Goal: Task Accomplishment & Management: Complete application form

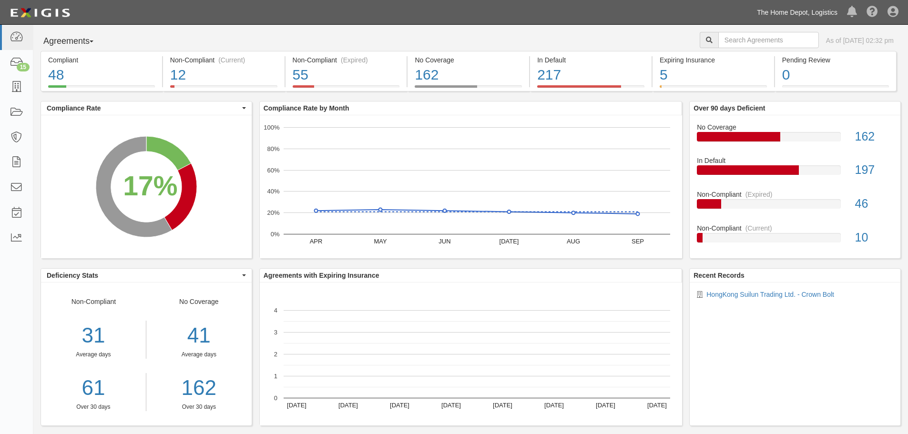
click at [791, 14] on link "The Home Depot, Logistics" at bounding box center [797, 12] width 90 height 19
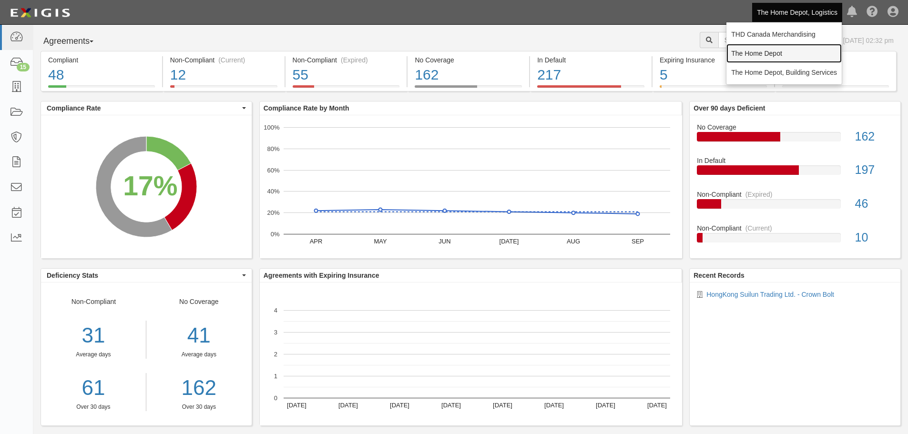
click at [779, 51] on link "The Home Depot" at bounding box center [783, 53] width 115 height 19
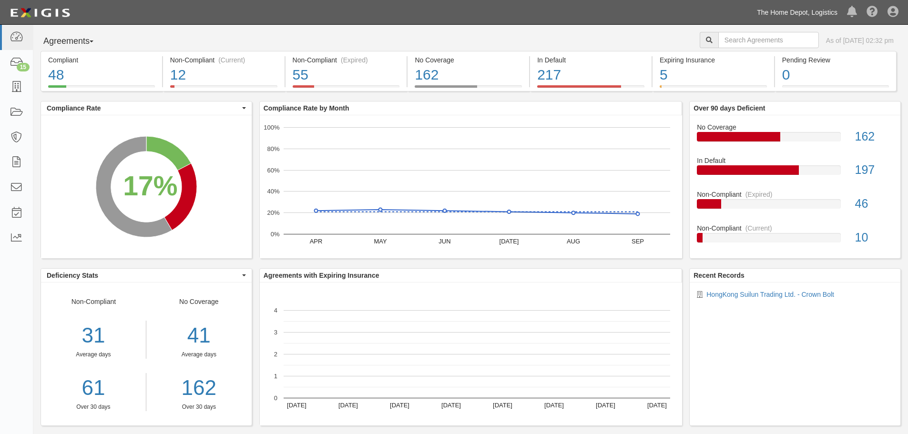
click at [798, 12] on link "The Home Depot, Logistics" at bounding box center [797, 12] width 90 height 19
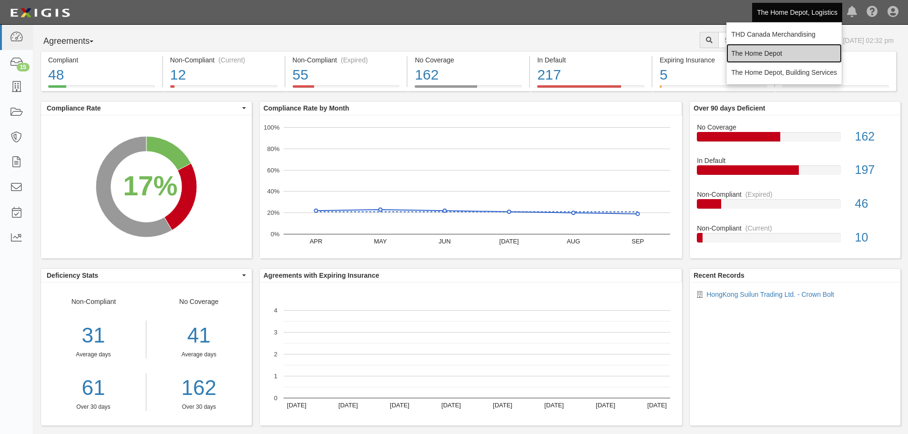
click at [775, 52] on link "The Home Depot" at bounding box center [783, 53] width 115 height 19
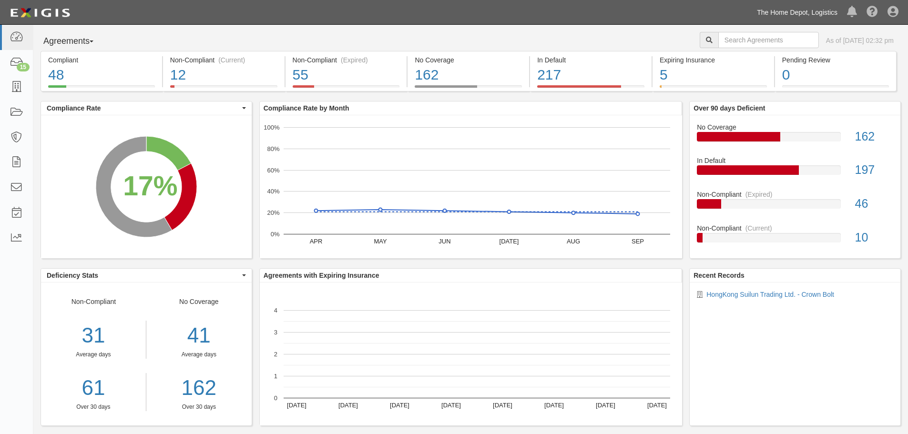
click at [811, 18] on link "The Home Depot, Logistics" at bounding box center [797, 12] width 90 height 19
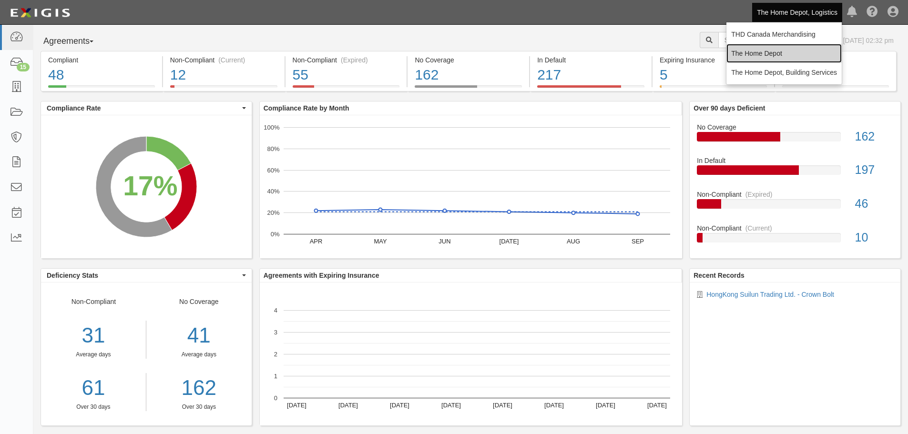
click at [781, 57] on link "The Home Depot" at bounding box center [783, 53] width 115 height 19
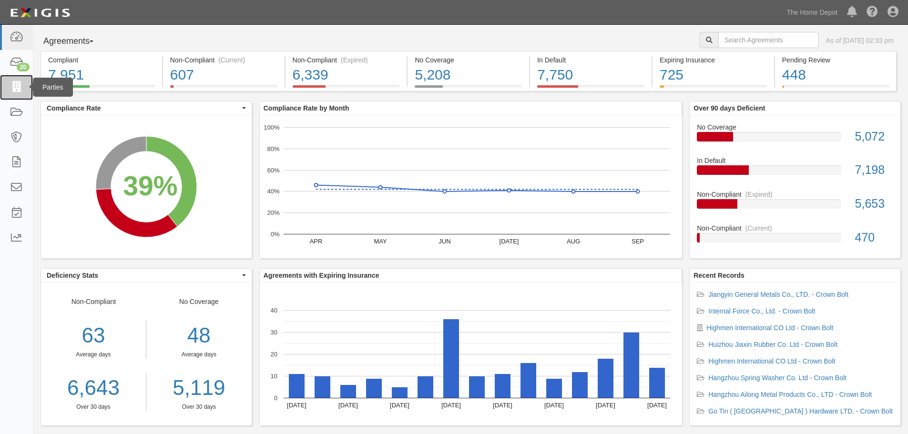
click at [16, 90] on icon at bounding box center [16, 87] width 13 height 11
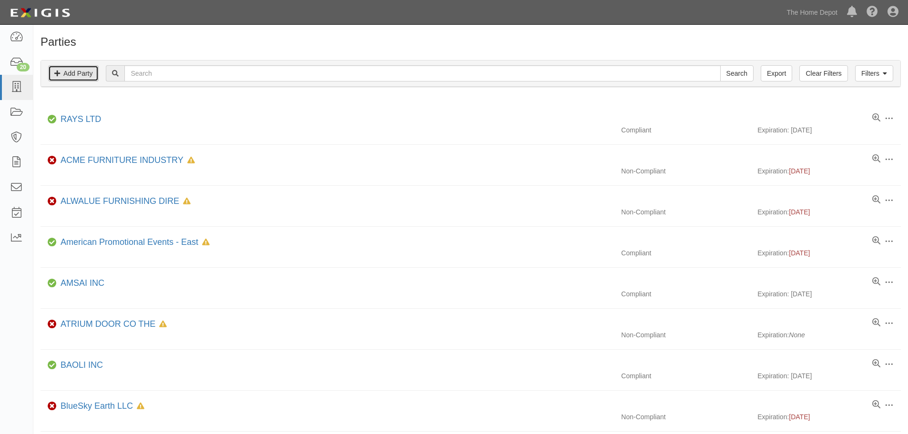
click at [81, 75] on link "Add Party" at bounding box center [73, 73] width 51 height 16
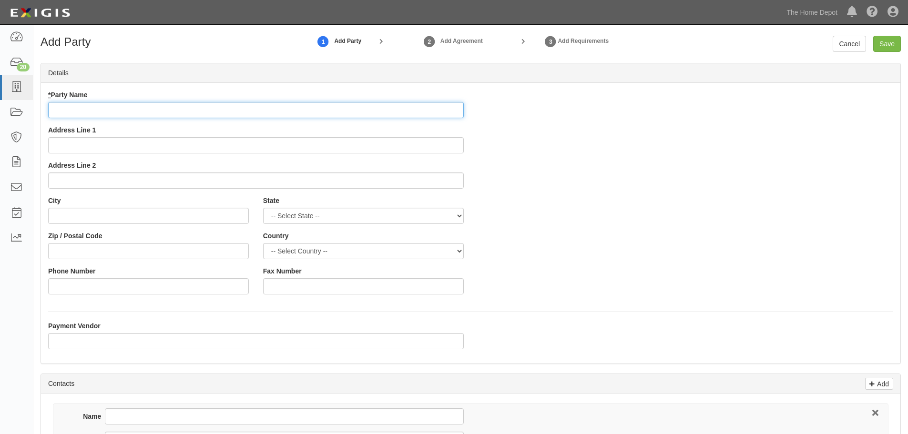
click at [80, 109] on input "* Party Name" at bounding box center [256, 110] width 416 height 16
paste input "HongKong Suilun Trading Ltd."
click at [191, 109] on input "HongKong Suilun Trading Ltd." at bounding box center [256, 110] width 416 height 16
type input "HongKong Suilun Trading Ltd. - Crown Bolt"
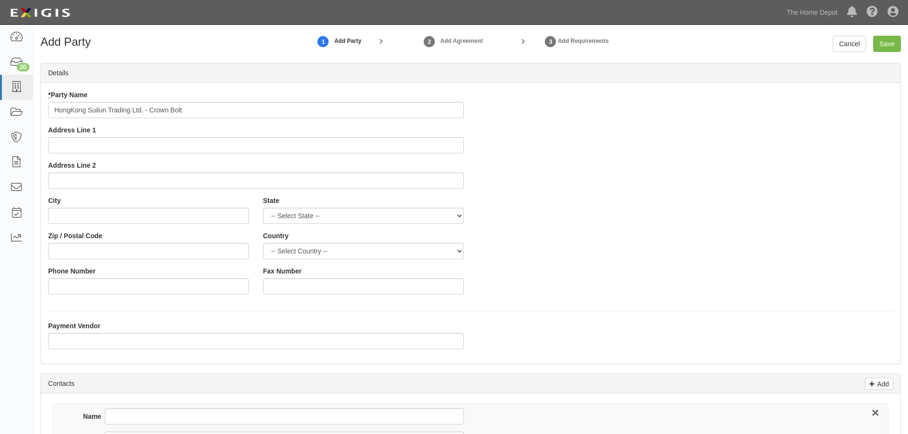
click at [553, 164] on div "* Party Name HongKong Suilun Trading Ltd. - Crown Bolt Address Line 1 Address L…" at bounding box center [470, 196] width 859 height 212
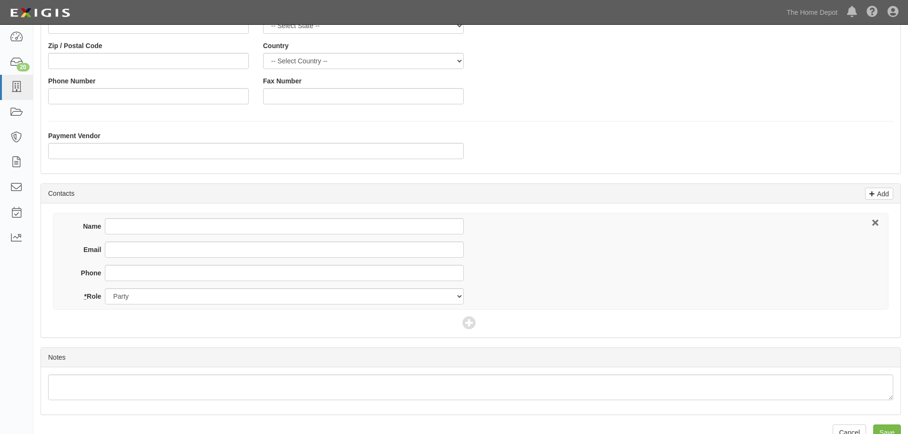
scroll to position [191, 0]
click at [121, 225] on input "Name" at bounding box center [284, 226] width 358 height 16
click at [115, 225] on input "Name" at bounding box center [284, 226] width 358 height 16
type input "[PERSON_NAME]"
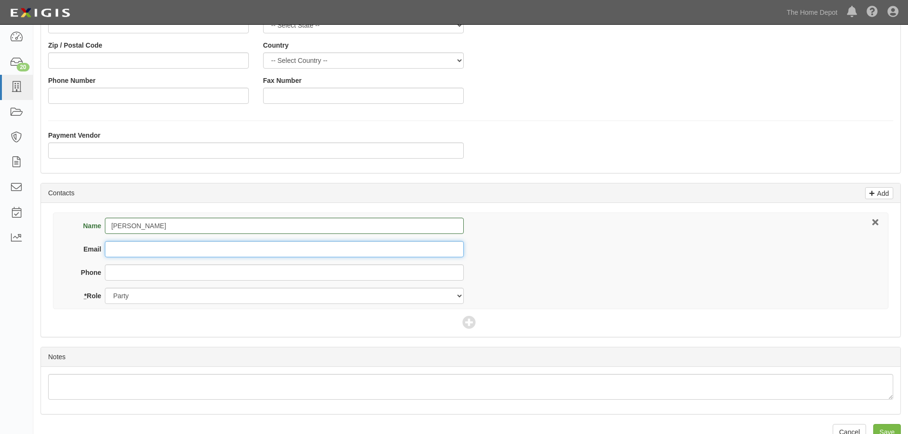
click at [138, 249] on input "Email" at bounding box center [284, 249] width 358 height 16
paste input "HongKong Suilun Trading Ltd."
type input "HongKong Suilun Trading Ltd."
drag, startPoint x: 221, startPoint y: 247, endPoint x: 77, endPoint y: 244, distance: 144.4
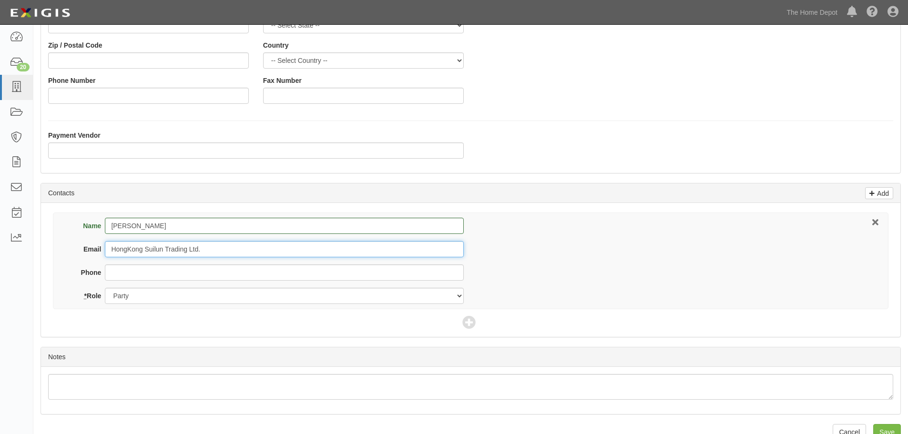
click at [77, 244] on div "Email HongKong Suilun Trading Ltd." at bounding box center [267, 249] width 394 height 16
click at [144, 250] on input "Email" at bounding box center [284, 249] width 358 height 16
paste input "[EMAIL_ADDRESS][DOMAIN_NAME]"
type input "[EMAIL_ADDRESS][DOMAIN_NAME]"
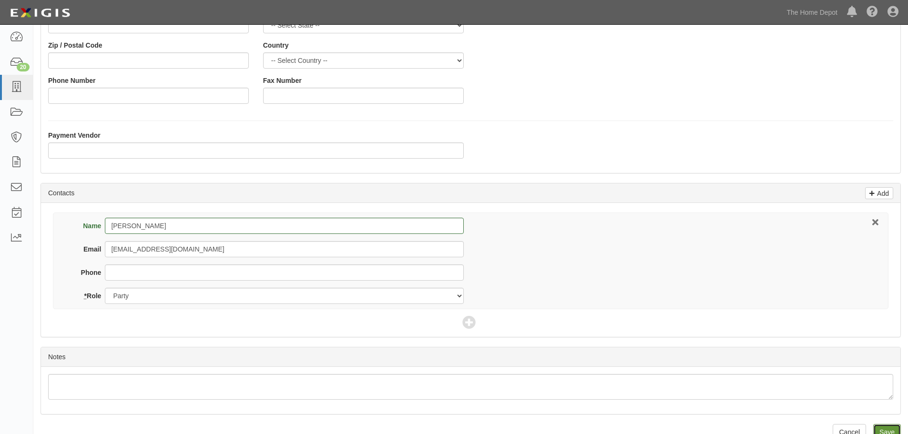
click at [881, 427] on input "Save" at bounding box center [887, 432] width 28 height 16
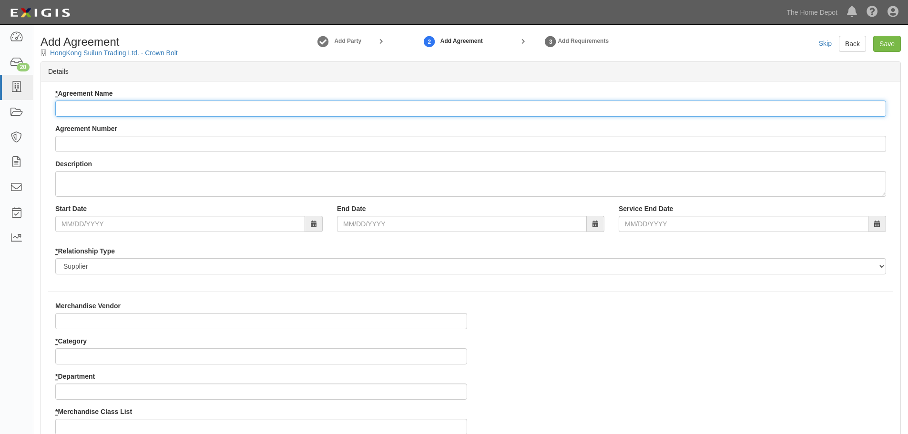
click at [75, 106] on input "* Agreement Name" at bounding box center [470, 109] width 831 height 16
click at [104, 105] on input "* Agreement Name" at bounding box center [470, 109] width 831 height 16
paste input "HongKong Suilun Trading Ltd."
type input "HongKong Suilun Trading Ltd. - Crown Bolt"
click at [272, 120] on div "* Agreement Name HongKong Suilun Trading Ltd. - Crown Bolt Agreement Number Des…" at bounding box center [470, 185] width 845 height 193
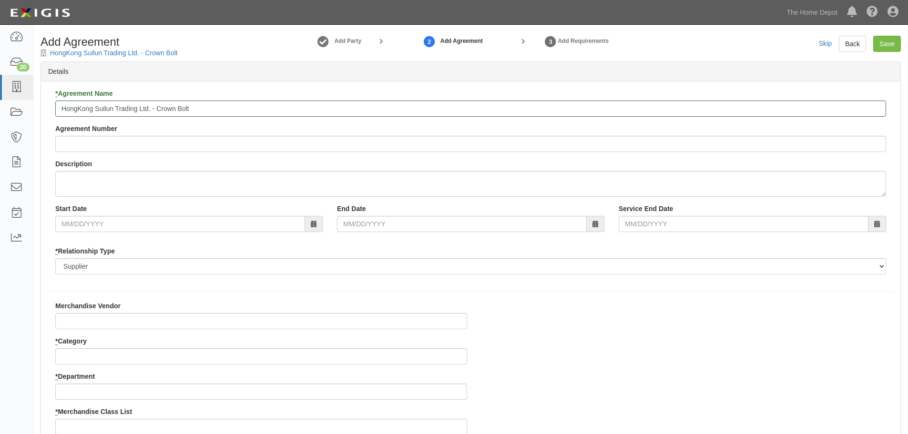
scroll to position [48, 0]
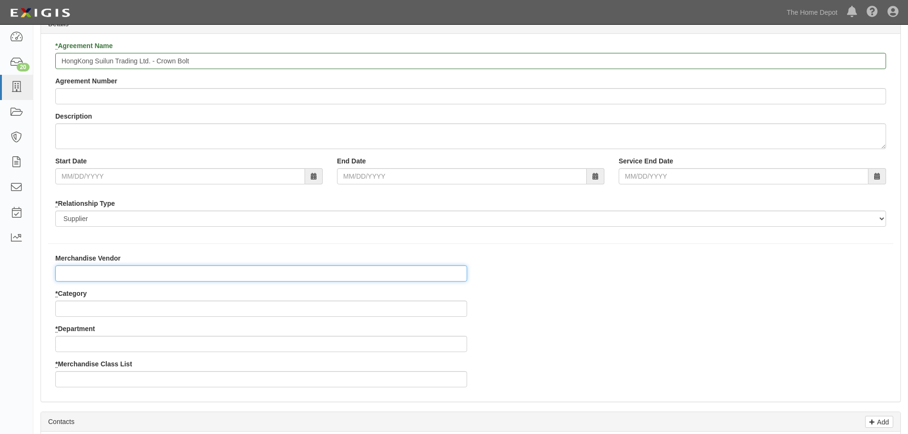
click at [86, 276] on input "Merchandise Vendor" at bounding box center [261, 273] width 412 height 16
click at [77, 301] on input "* Category" at bounding box center [261, 309] width 412 height 16
type input "2"
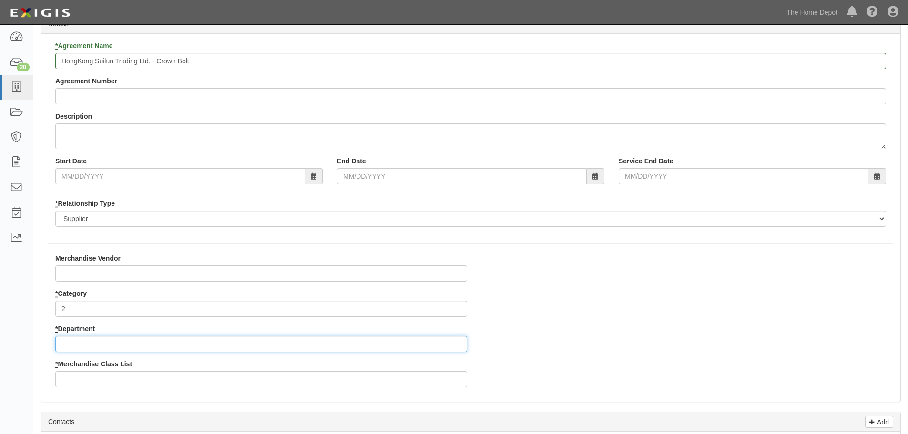
click at [79, 341] on input "* Department" at bounding box center [261, 344] width 412 height 16
type input "25"
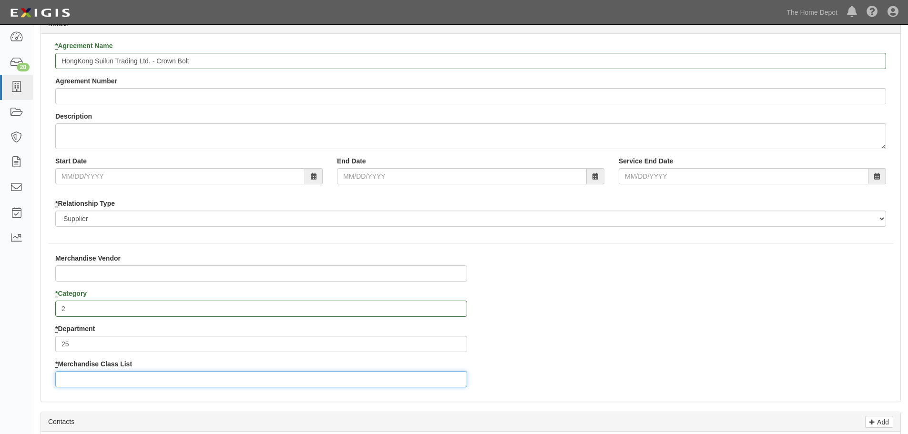
click at [91, 374] on input "* Merchandise Class List" at bounding box center [261, 379] width 412 height 16
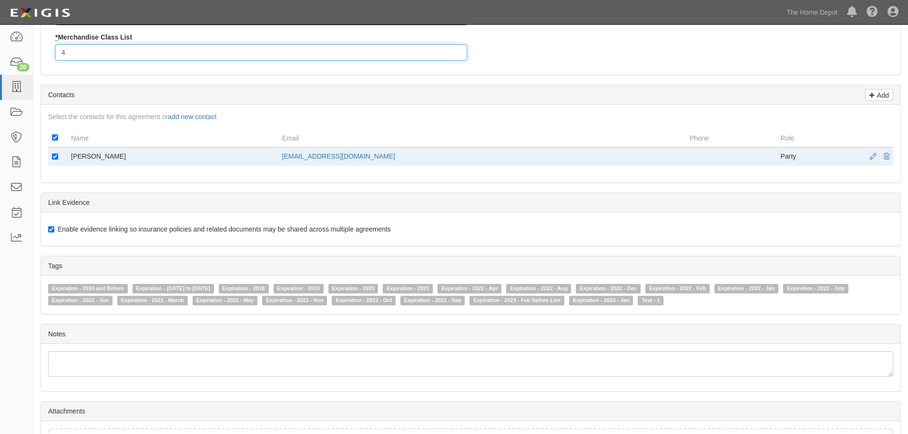
scroll to position [451, 0]
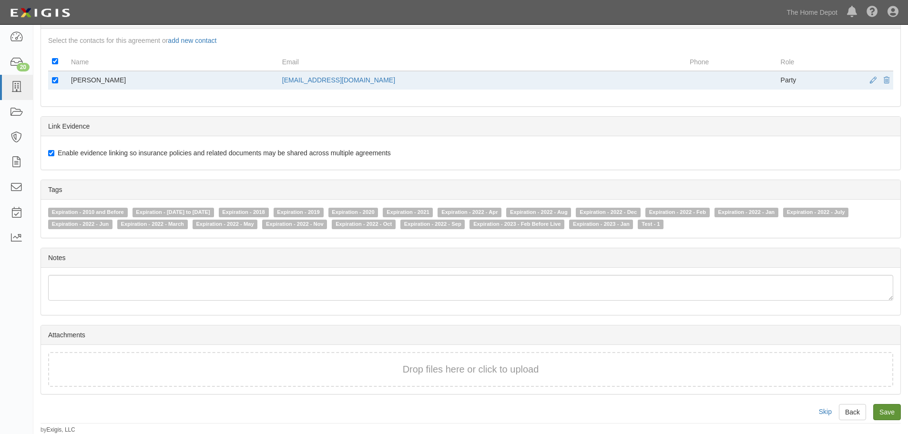
type input "4"
click at [886, 412] on input "Save" at bounding box center [887, 412] width 28 height 16
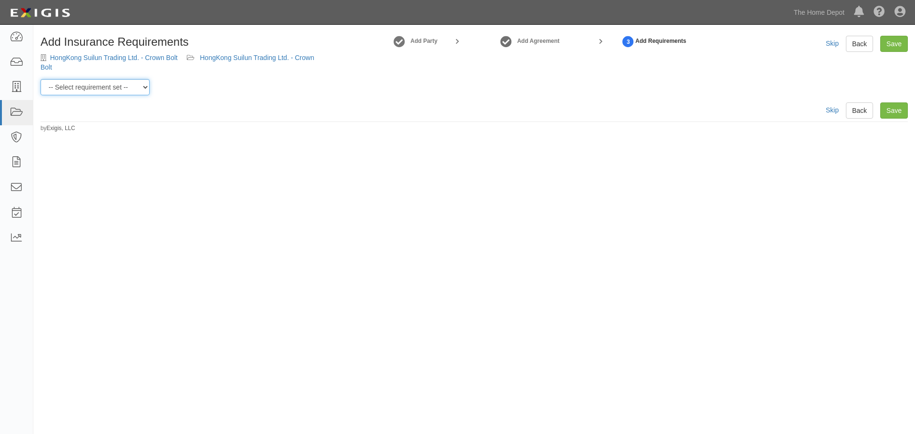
click at [145, 85] on select "-- Select requirement set -- $20M GL (Non-US Suppliers) $20M GL (US Suppliers) …" at bounding box center [95, 87] width 109 height 16
select select "3961"
click at [41, 79] on select "-- Select requirement set -- $20M GL (Non-US Suppliers) $20M GL (US Suppliers) …" at bounding box center [95, 87] width 109 height 16
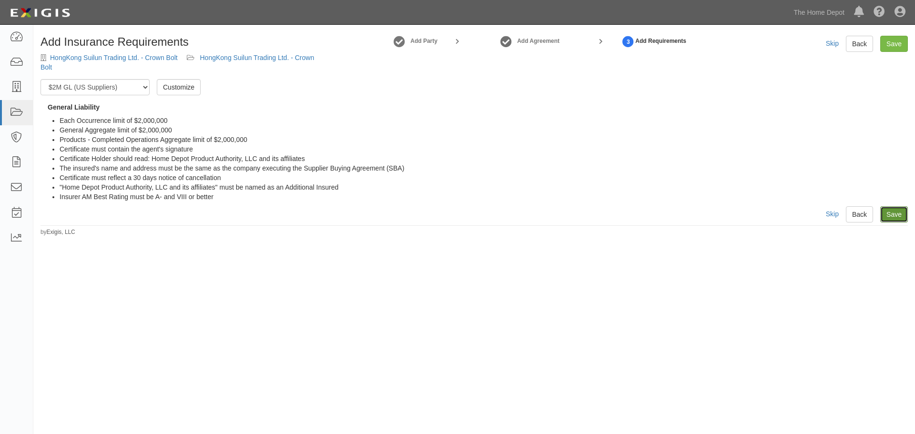
click at [906, 216] on link "Save" at bounding box center [894, 214] width 28 height 16
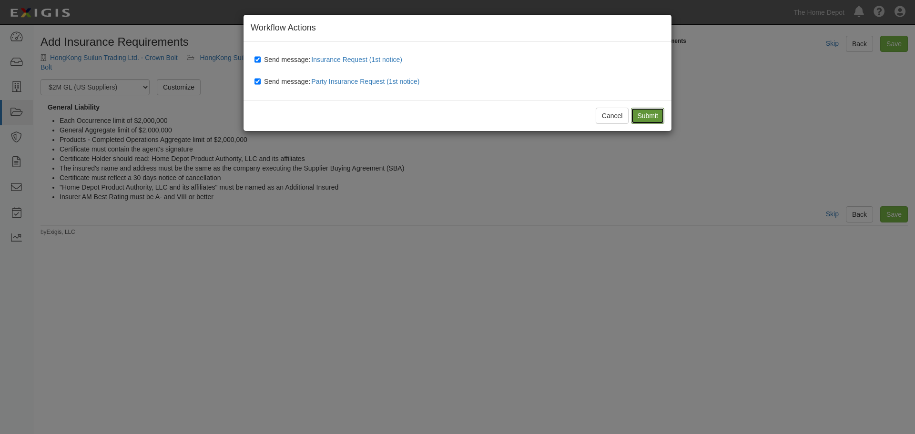
click at [651, 113] on input "Submit" at bounding box center [647, 116] width 33 height 16
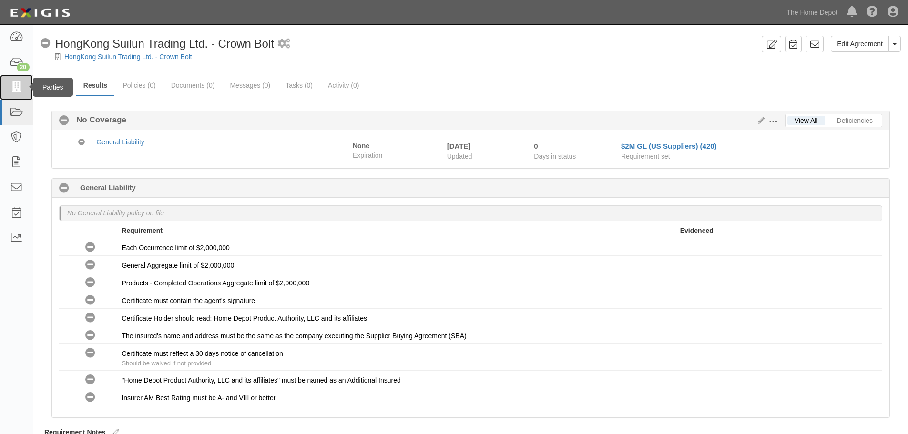
click at [20, 85] on icon at bounding box center [16, 87] width 13 height 11
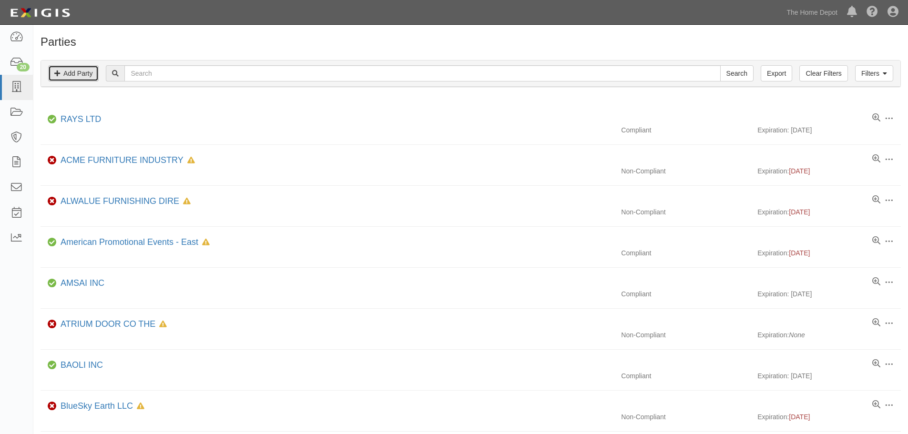
click at [86, 74] on link "Add Party" at bounding box center [73, 73] width 51 height 16
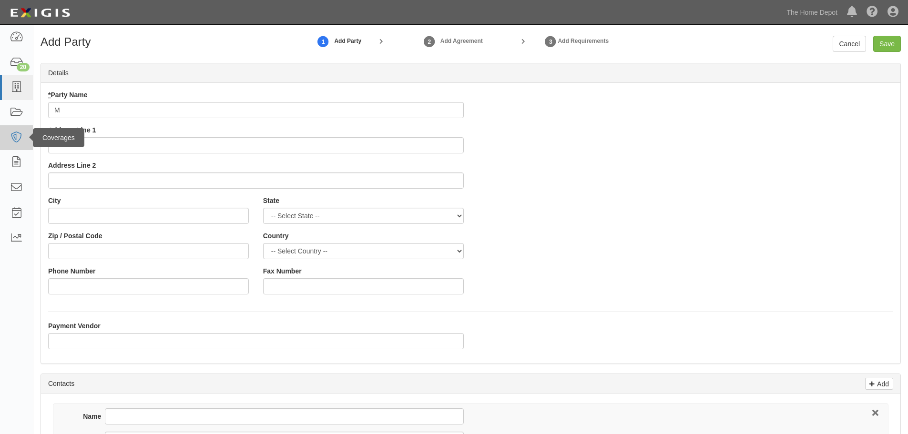
type input "M"
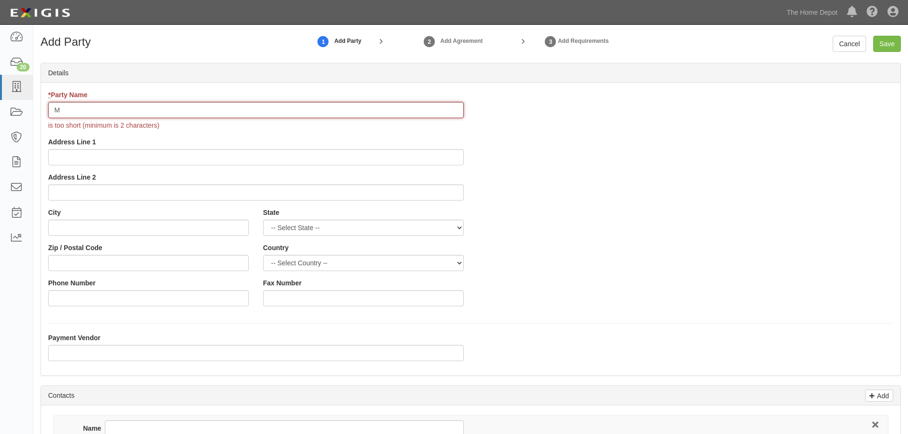
click at [77, 110] on input "M" at bounding box center [256, 110] width 416 height 16
paste input "HongKong Suilun Trading Ltd."
type input "HongKong Suilun Trading Ltd. - Crown"
drag, startPoint x: 180, startPoint y: 107, endPoint x: 35, endPoint y: 105, distance: 144.4
click at [35, 105] on div "Add Party 1 Add Party 2 Add Agreement 3 Add Requirements Cancel Save Details * …" at bounding box center [470, 346] width 875 height 621
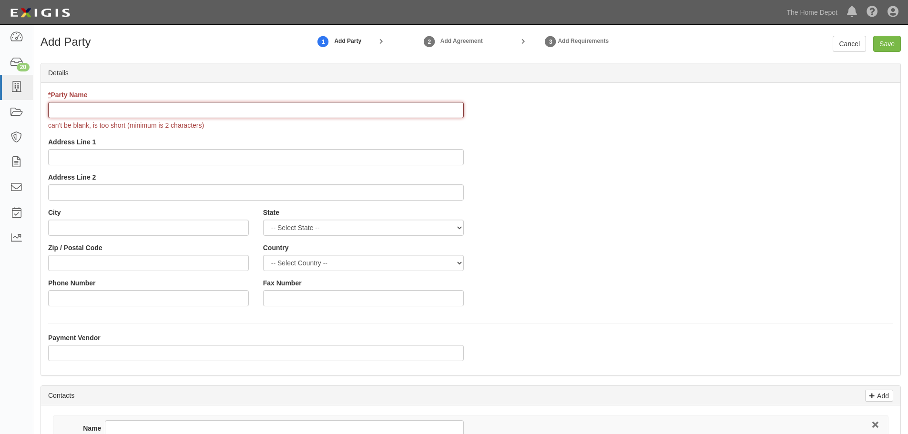
click at [122, 110] on input "* Party Name" at bounding box center [256, 110] width 416 height 16
paste input "MJ Fastener (Hong Kong) Limited"
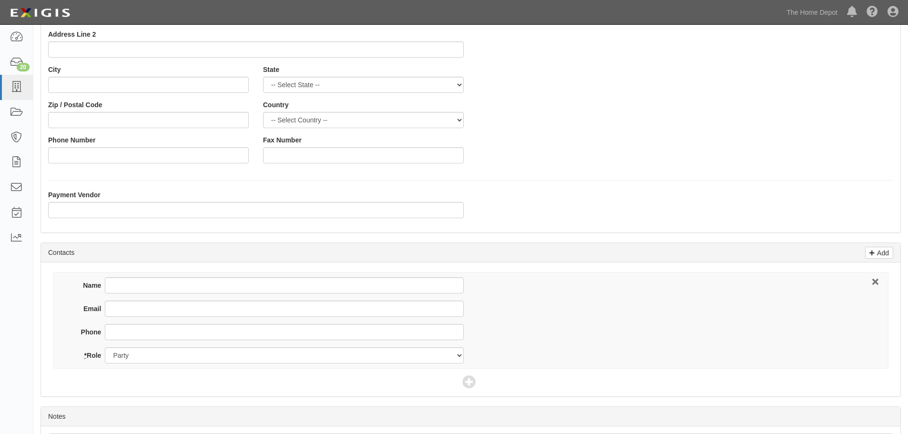
type input "MJ Fastener (Hong Kong) Limited - Crown Bolt"
click at [146, 286] on input "Name" at bounding box center [284, 285] width 358 height 16
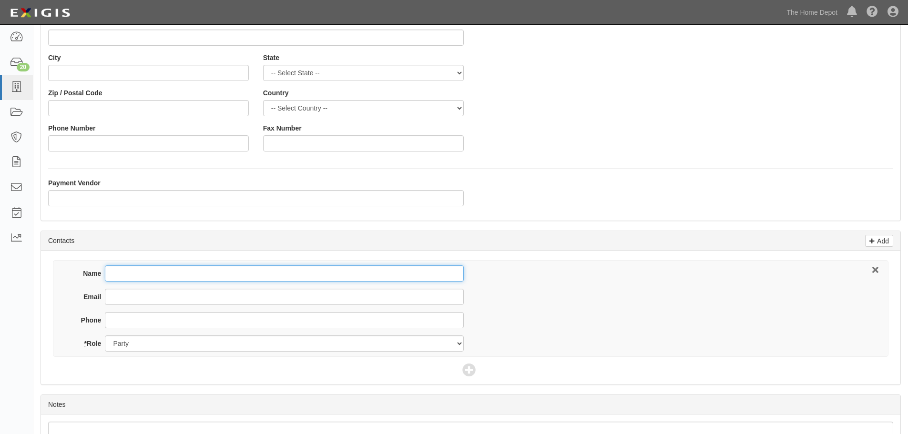
scroll to position [131, 0]
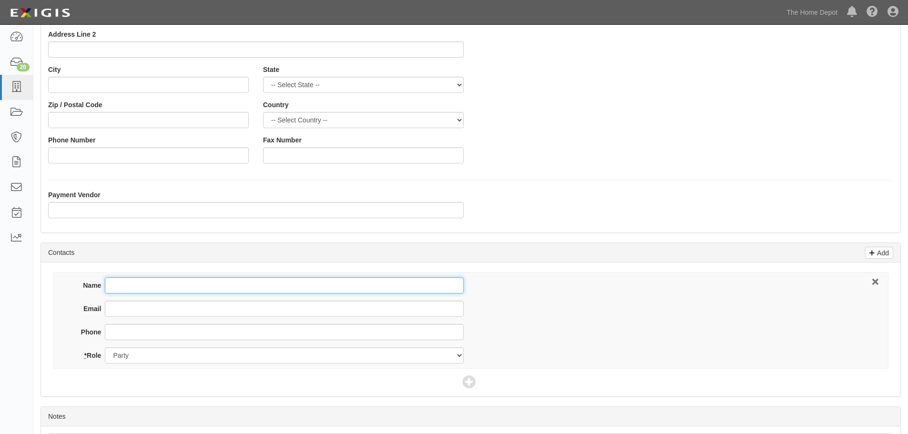
click at [107, 285] on input "Name" at bounding box center [284, 285] width 358 height 16
type input "Tracy Zhang"
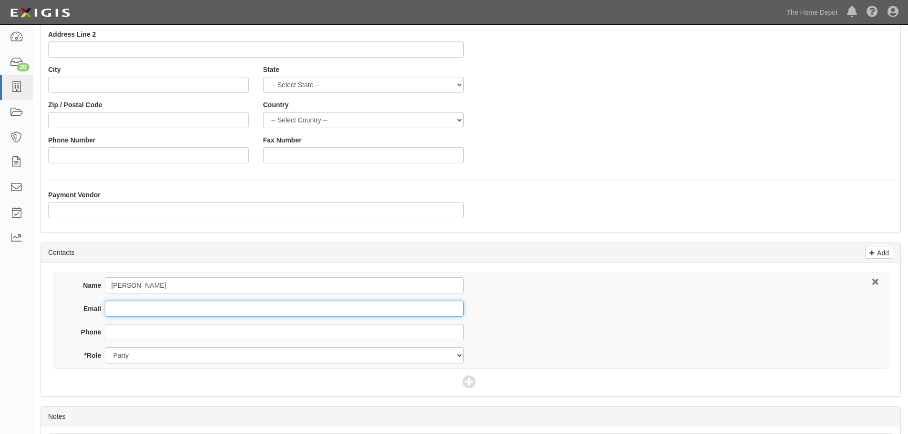
click at [139, 315] on input "Email" at bounding box center [284, 309] width 358 height 16
click at [140, 307] on input "Email" at bounding box center [284, 309] width 358 height 16
paste input "tracy@ecindustry.com"
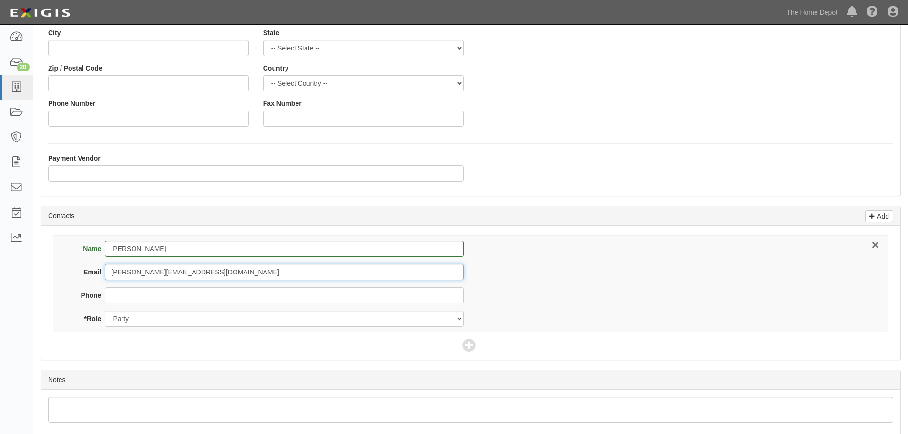
scroll to position [211, 0]
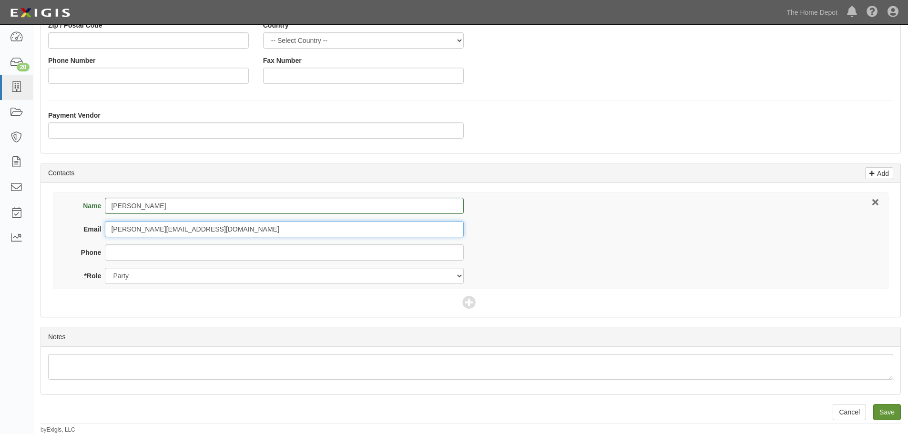
type input "tracy@ecindustry.com"
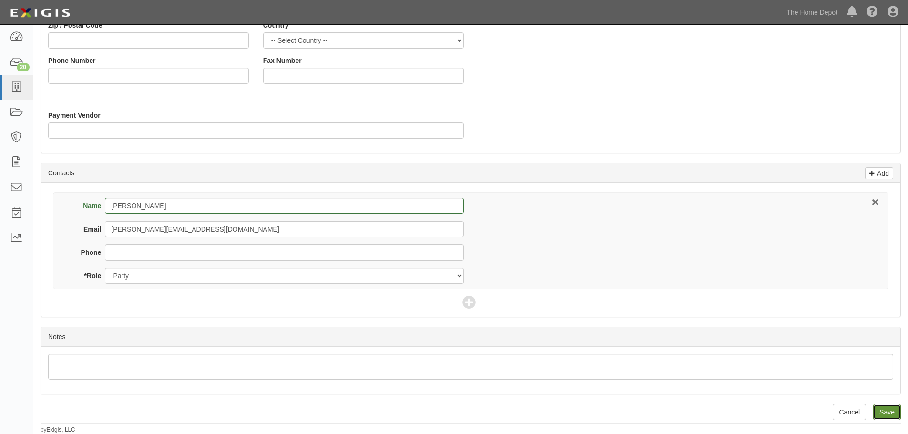
click at [883, 412] on input "Save" at bounding box center [887, 412] width 28 height 16
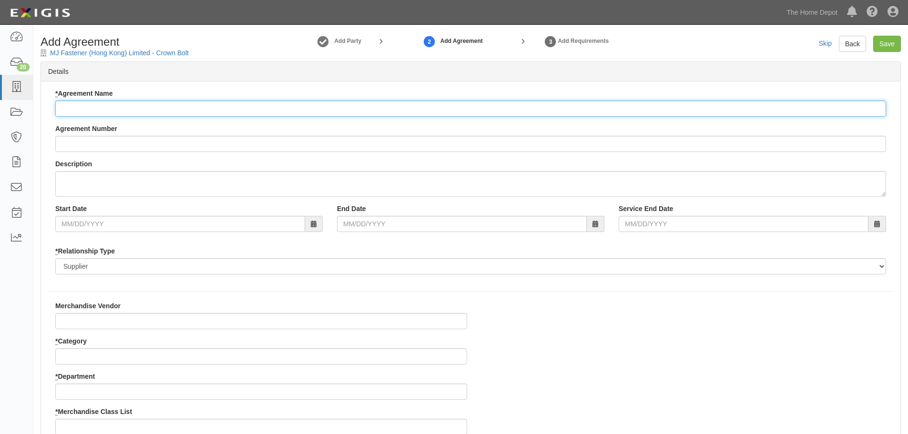
click at [78, 103] on input "* Agreement Name" at bounding box center [470, 109] width 831 height 16
click at [93, 105] on input "* Agreement Name" at bounding box center [470, 109] width 831 height 16
paste input "MJ Fastener (Hong Kong) Limited"
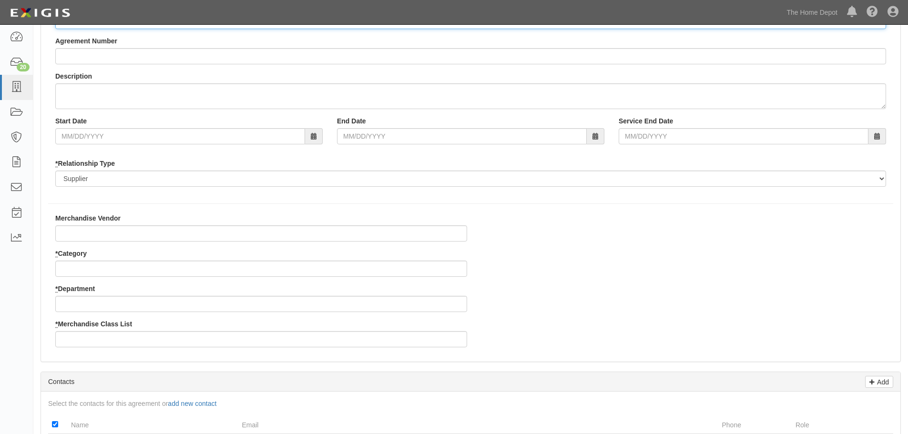
scroll to position [95, 0]
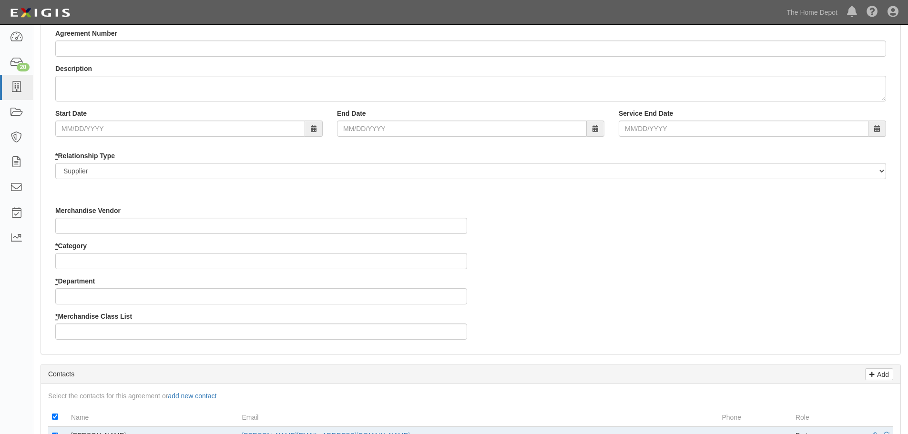
type input "MJ Fastener (Hong Kong) Limited - Crown Bolt"
click at [99, 220] on input "Merchandise Vendor" at bounding box center [261, 226] width 412 height 16
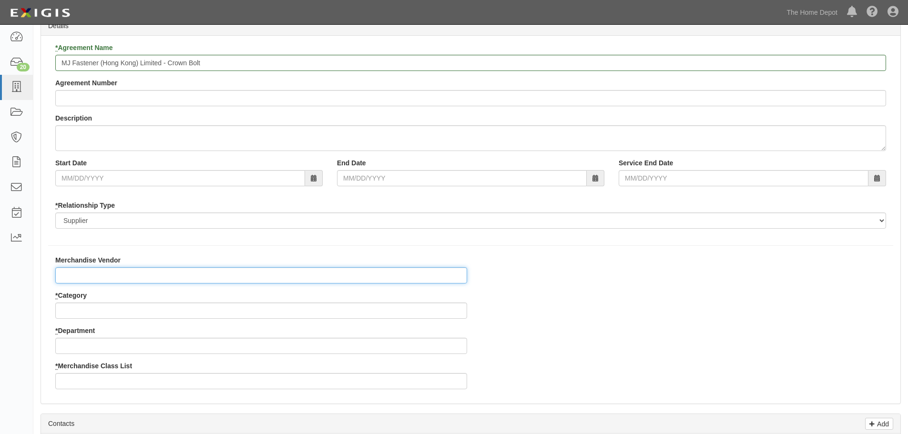
scroll to position [0, 0]
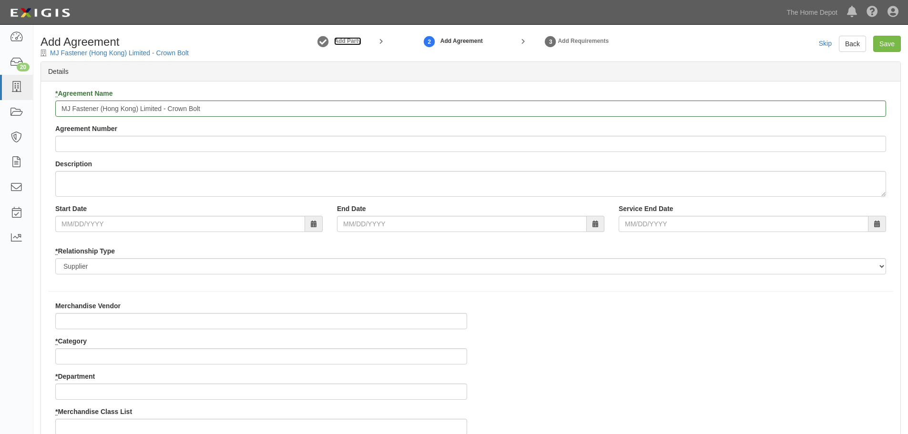
click at [341, 41] on strong "Add Party" at bounding box center [347, 41] width 27 height 7
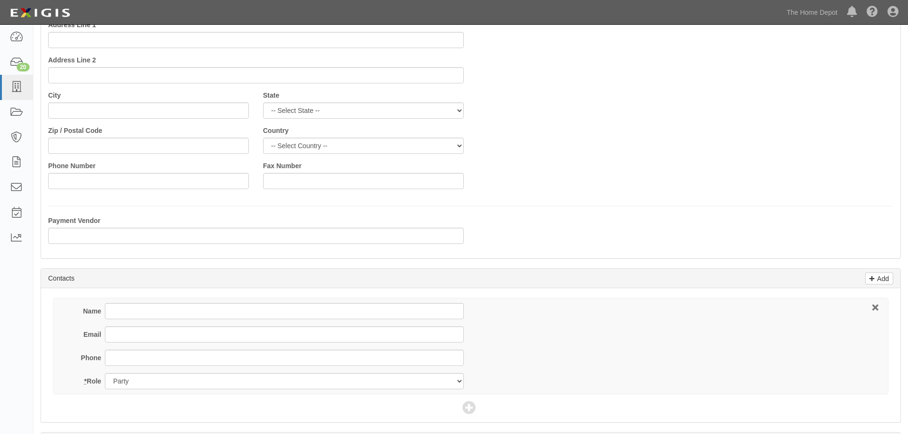
scroll to position [191, 0]
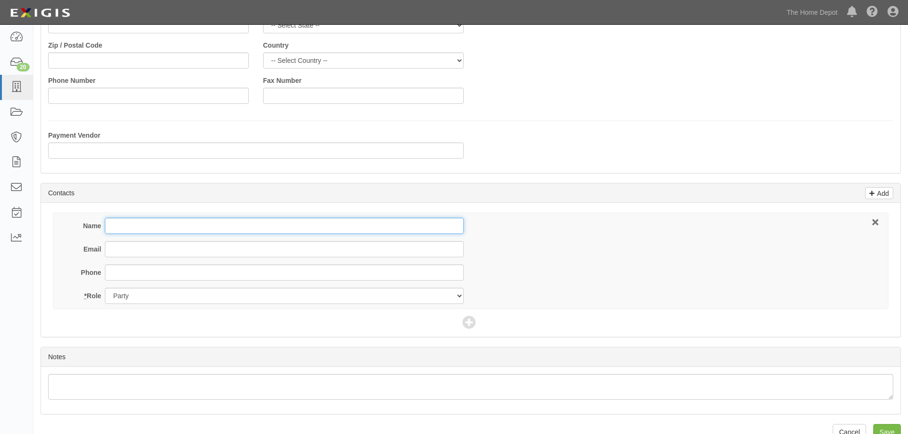
click at [131, 225] on input "Name" at bounding box center [284, 226] width 358 height 16
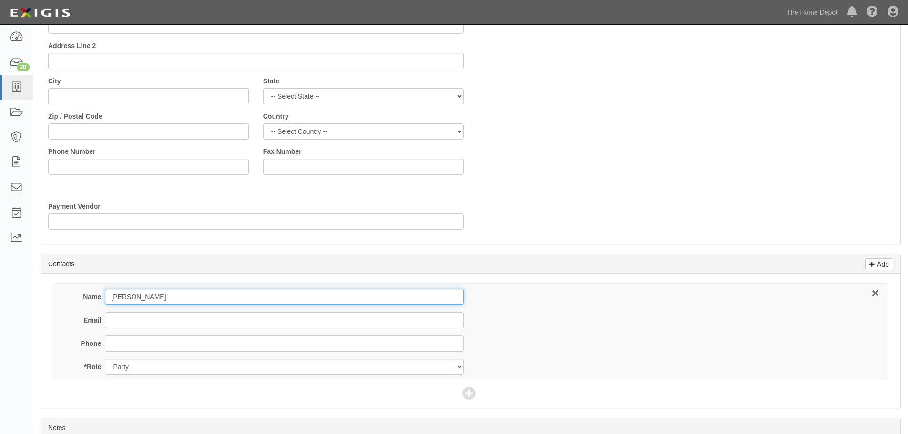
scroll to position [143, 0]
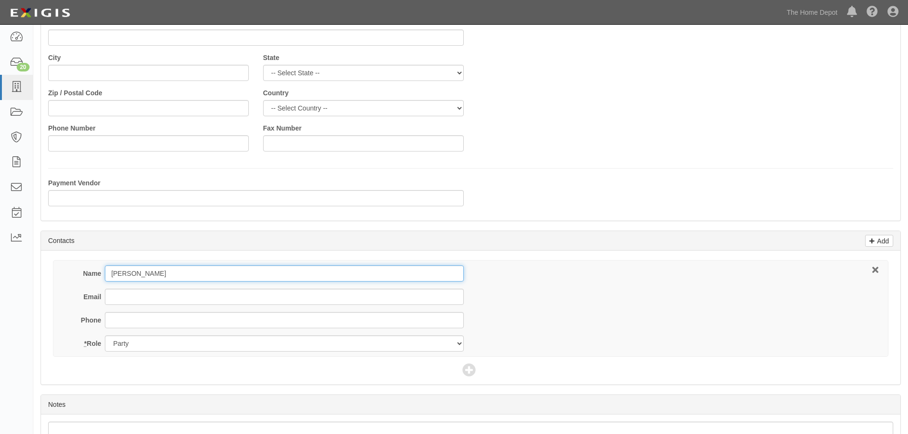
type input "[PERSON_NAME]"
click at [172, 300] on input "Email" at bounding box center [284, 297] width 358 height 16
click at [143, 297] on input "Email" at bounding box center [284, 297] width 358 height 16
paste input "[PERSON_NAME][EMAIL_ADDRESS][DOMAIN_NAME]"
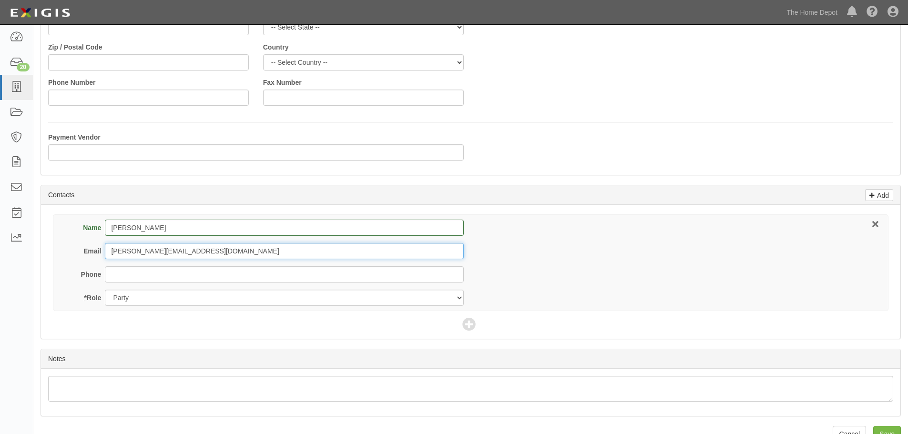
scroll to position [211, 0]
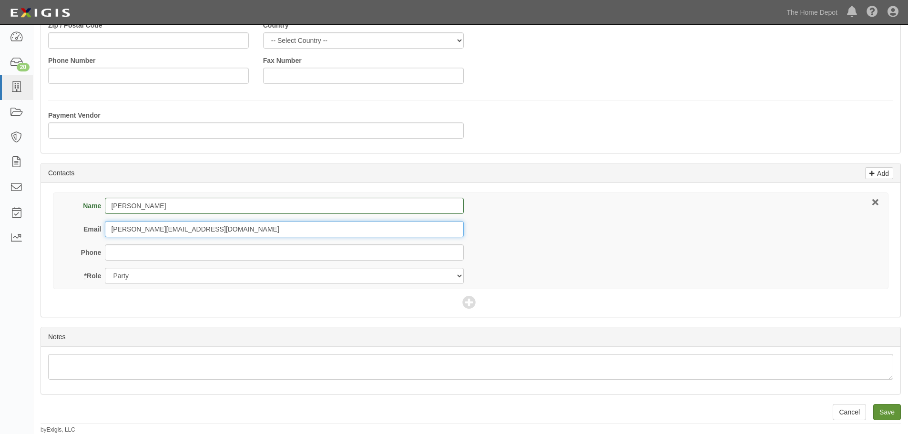
type input "[PERSON_NAME][EMAIL_ADDRESS][DOMAIN_NAME]"
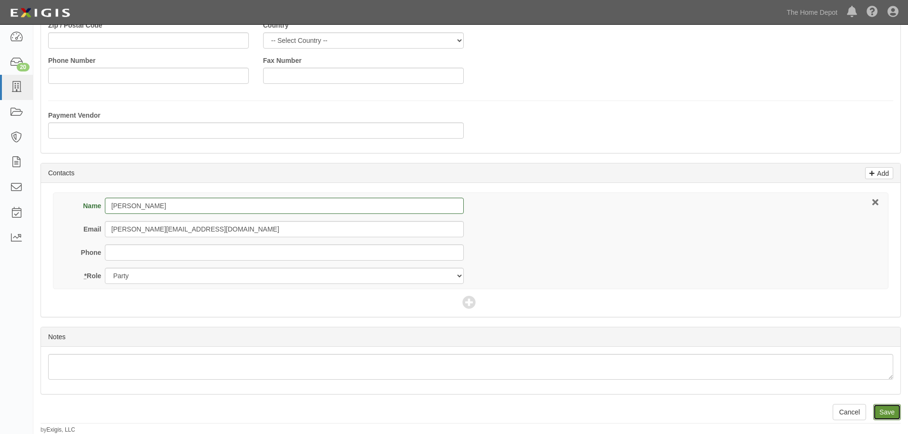
click at [891, 408] on input "Save" at bounding box center [887, 412] width 28 height 16
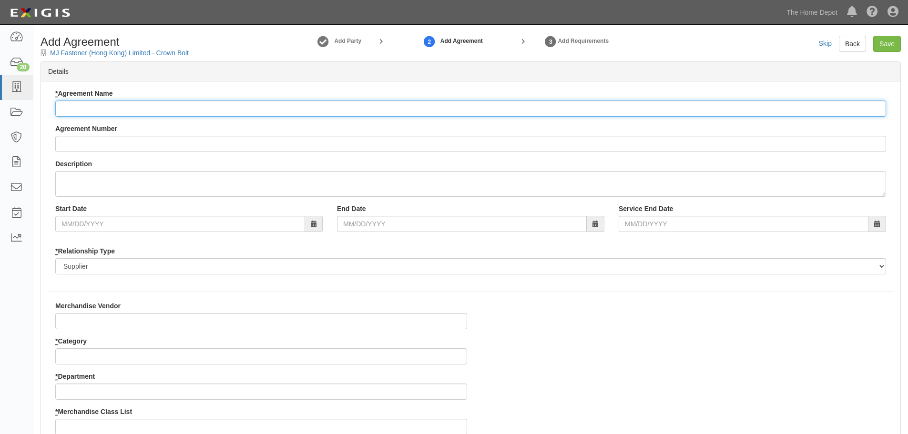
click at [85, 107] on input "* Agreement Name" at bounding box center [470, 109] width 831 height 16
click at [129, 110] on input "* Agreement Name" at bounding box center [470, 109] width 831 height 16
paste input "MJ Fastener (Hong Kong) Limited"
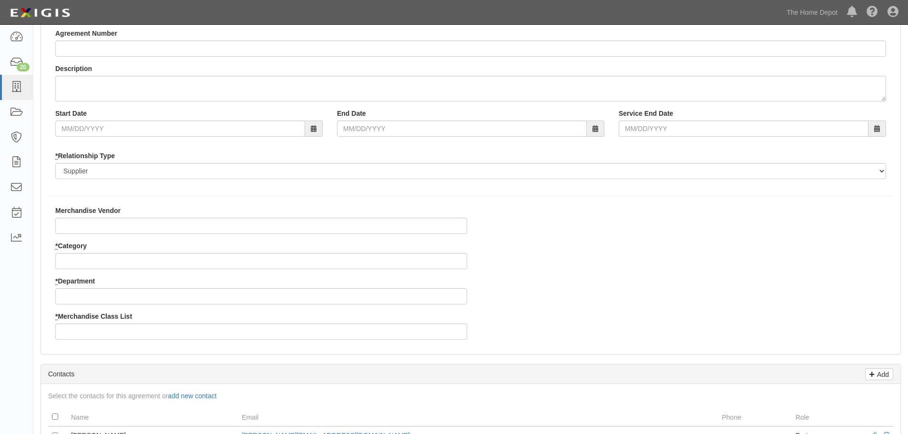
type input "MJ Fastener (Hong Kong) Limited"
click at [96, 227] on input "Merchandise Vendor" at bounding box center [261, 226] width 412 height 16
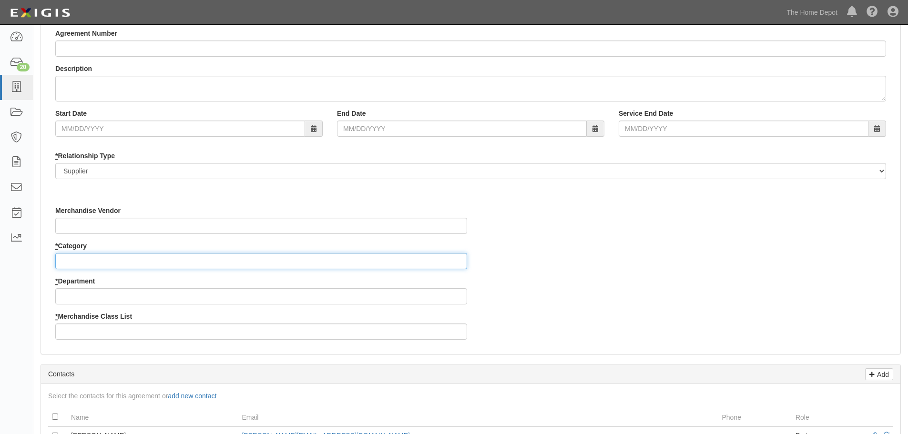
click at [90, 263] on input "* Category" at bounding box center [261, 261] width 412 height 16
click at [76, 262] on input "* Category" at bounding box center [261, 261] width 412 height 16
type input "2"
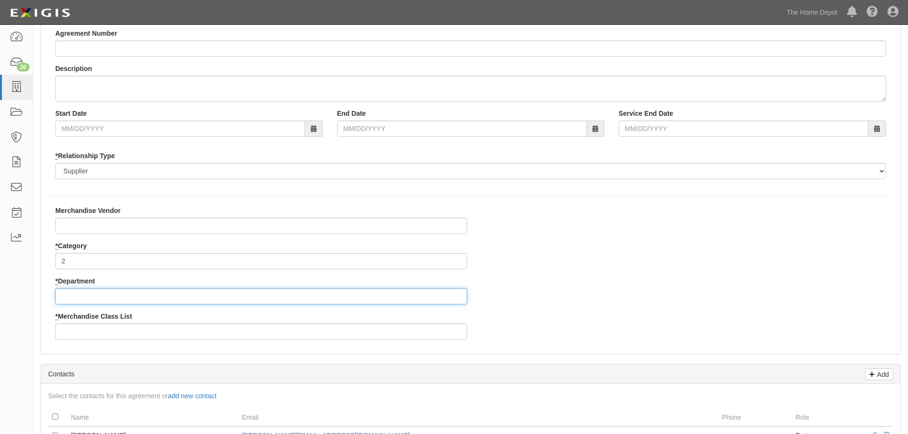
click at [75, 298] on input "* Department" at bounding box center [261, 296] width 412 height 16
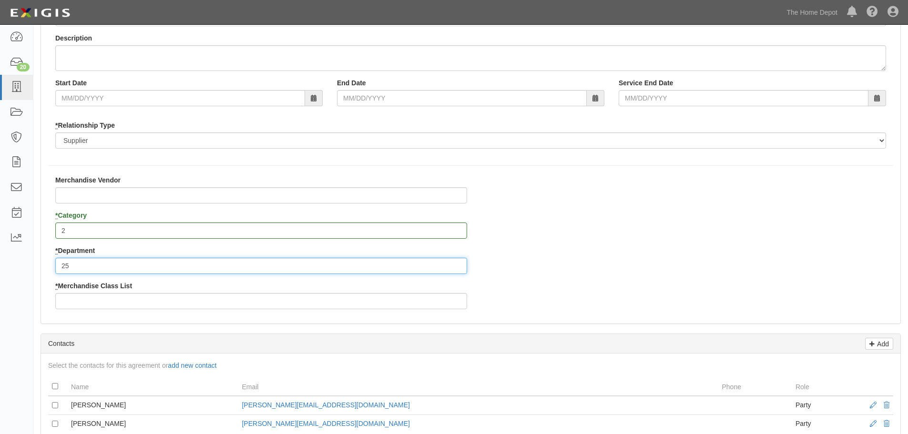
scroll to position [143, 0]
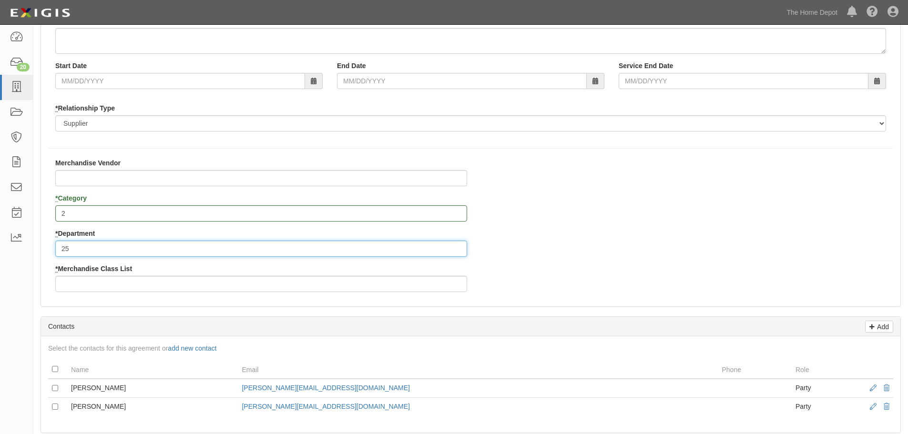
type input "25"
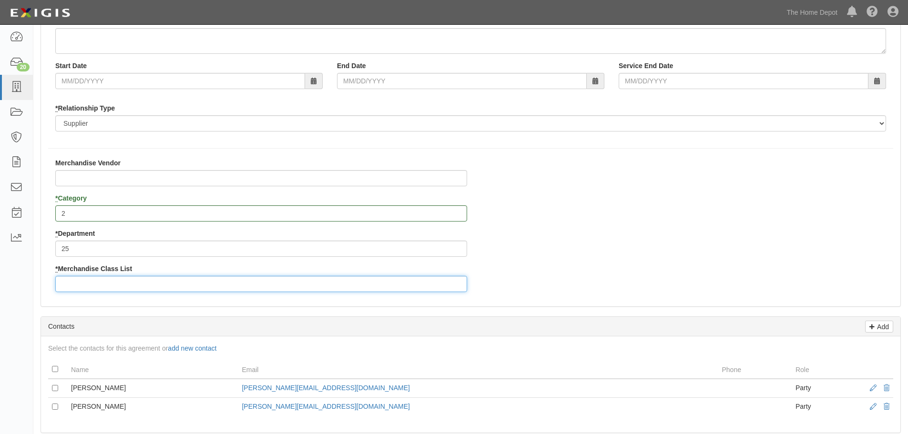
click at [69, 283] on input "* Merchandise Class List" at bounding box center [261, 284] width 412 height 16
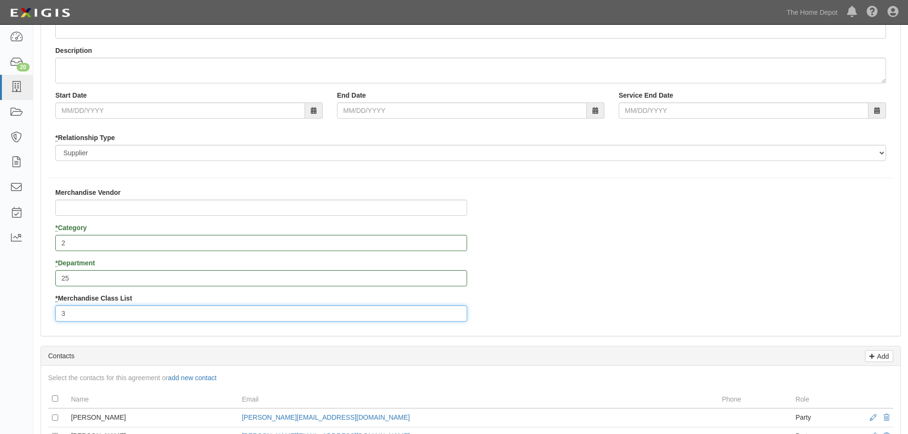
scroll to position [0, 0]
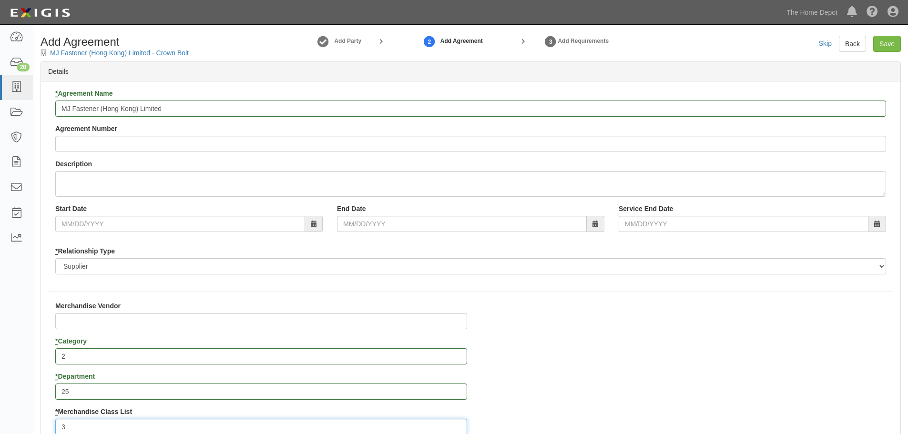
type input "3"
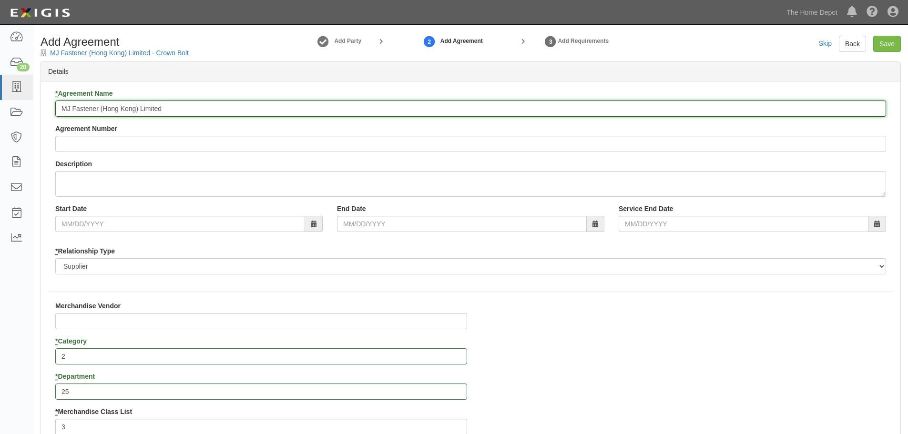
click at [175, 108] on input "MJ Fastener (Hong Kong) Limited" at bounding box center [470, 109] width 831 height 16
type input "MJ Fastener (Hong Kong) Limited - Crown Bolt"
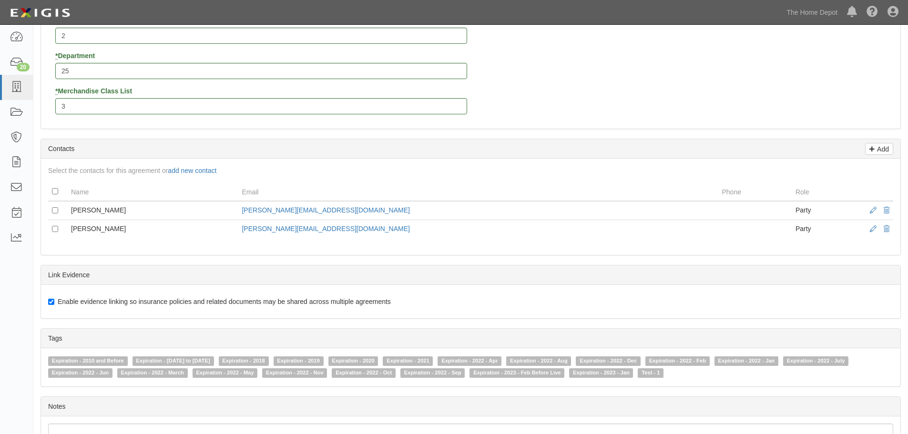
scroll to position [469, 0]
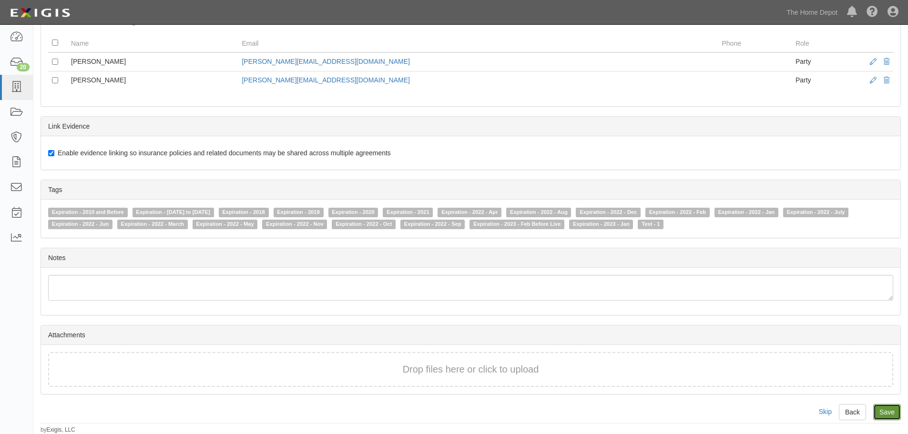
click at [886, 411] on input "Save" at bounding box center [887, 412] width 28 height 16
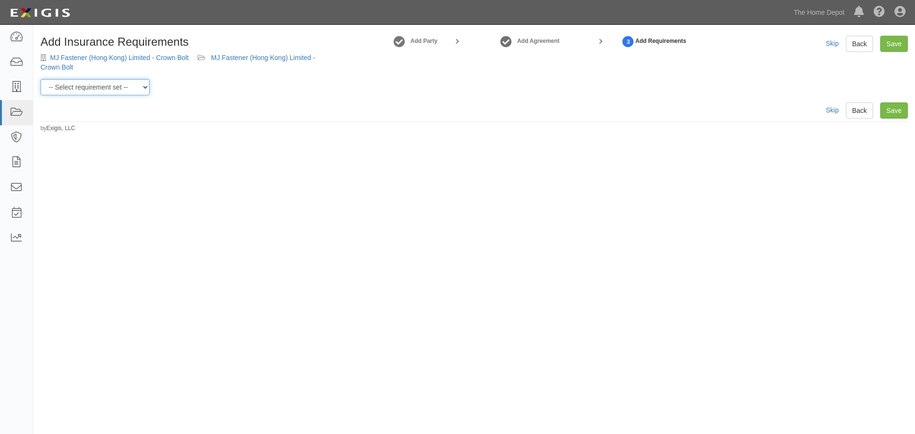
click at [143, 87] on select "-- Select requirement set -- $20M GL (Non-US Suppliers) $20M GL (US Suppliers) …" at bounding box center [95, 87] width 109 height 16
select select "3961"
click at [41, 79] on select "-- Select requirement set -- $20M GL (Non-US Suppliers) $20M GL (US Suppliers) …" at bounding box center [95, 87] width 109 height 16
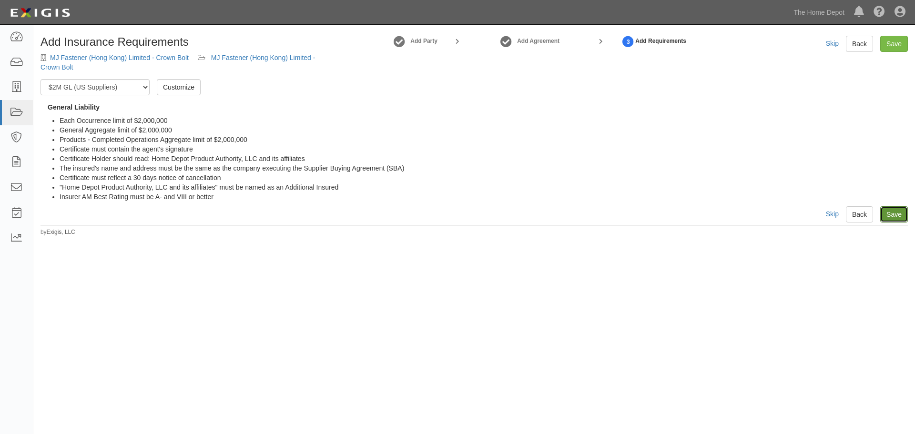
click at [889, 217] on link "Save" at bounding box center [894, 214] width 28 height 16
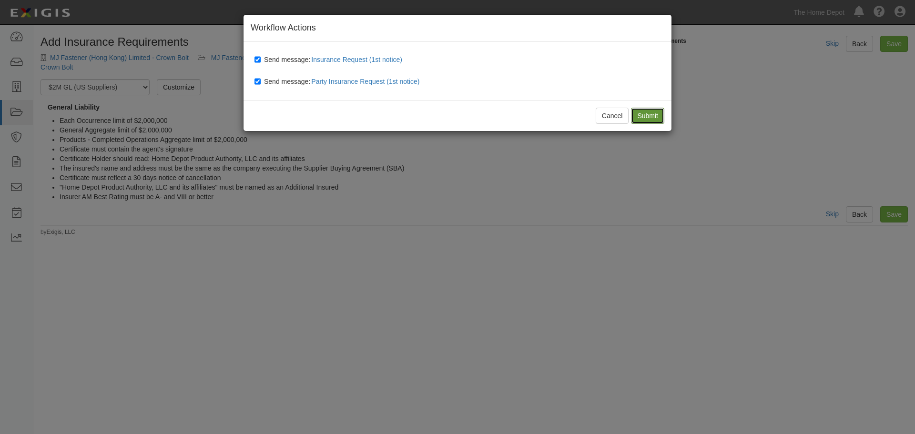
click at [650, 119] on input "Submit" at bounding box center [647, 116] width 33 height 16
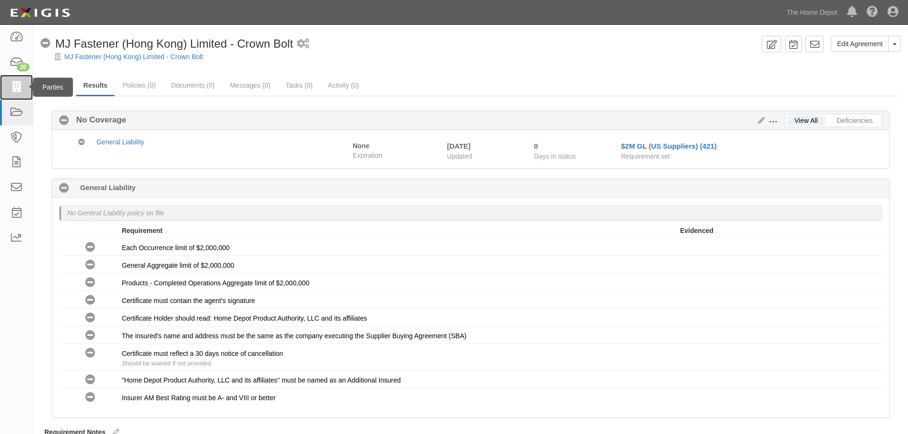
click at [19, 83] on icon at bounding box center [16, 87] width 13 height 11
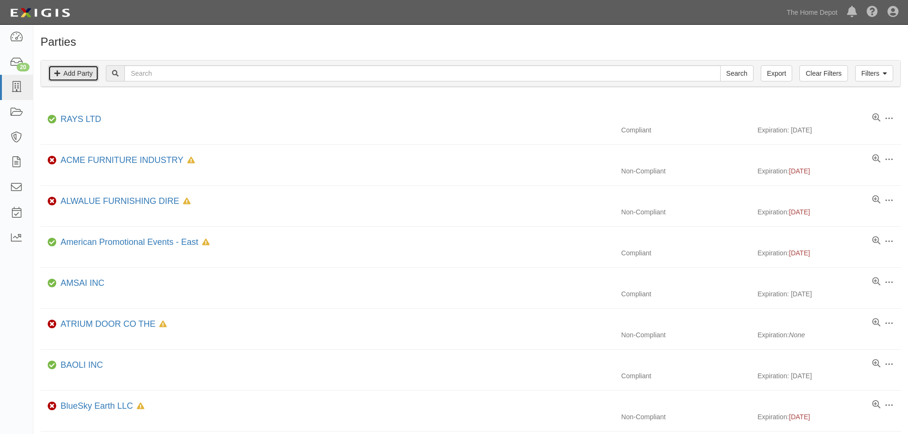
click at [84, 75] on link "Add Party" at bounding box center [73, 73] width 51 height 16
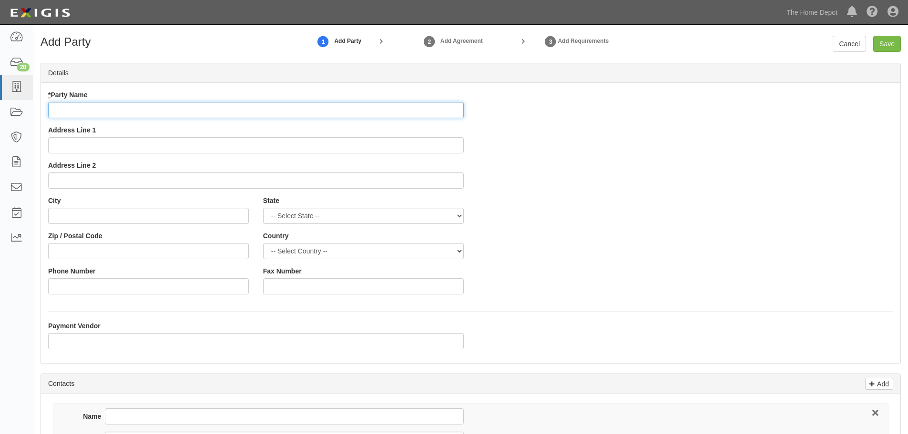
click at [74, 108] on input "* Party Name" at bounding box center [256, 110] width 416 height 16
paste input "ZG Group Limited"
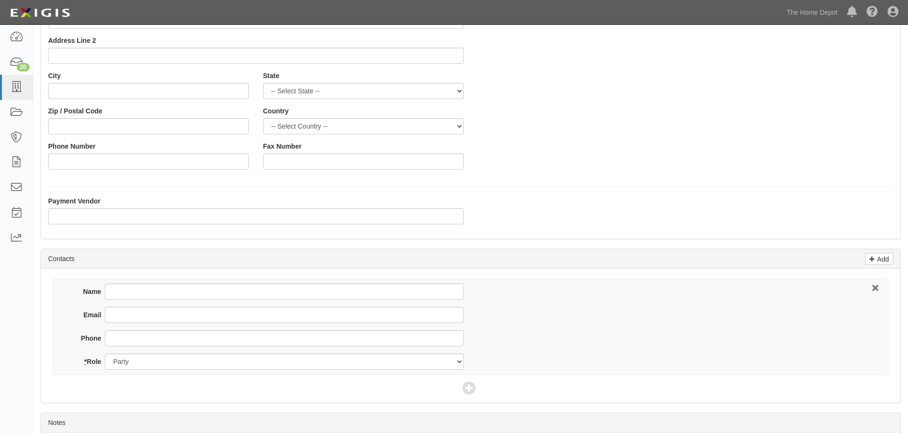
scroll to position [211, 0]
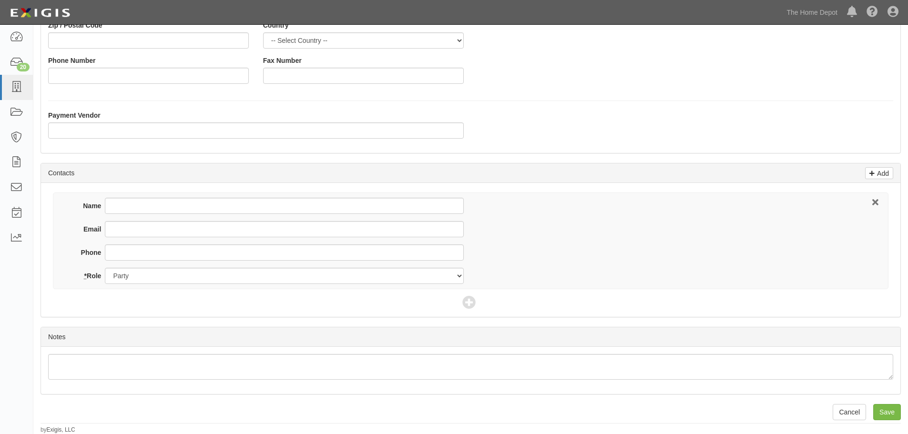
type input "ZG Group Limited - Crown Bolt"
click at [124, 206] on input "Name" at bounding box center [284, 206] width 358 height 16
click at [126, 204] on input "Name" at bounding box center [284, 206] width 358 height 16
type input "Chloe Vo"
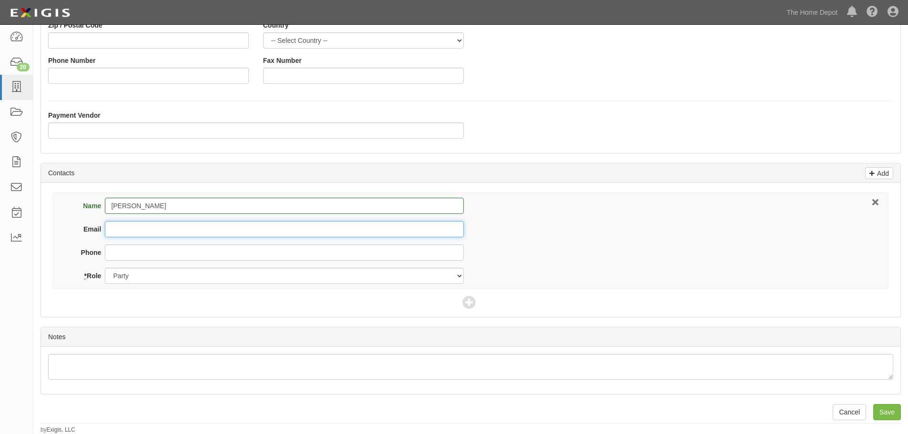
click at [135, 231] on input "Email" at bounding box center [284, 229] width 358 height 16
click at [116, 224] on input "Email" at bounding box center [284, 229] width 358 height 16
paste input "cs02@finefix.vn"
type input "cs02@finefix.vn"
click at [890, 408] on input "Save" at bounding box center [887, 412] width 28 height 16
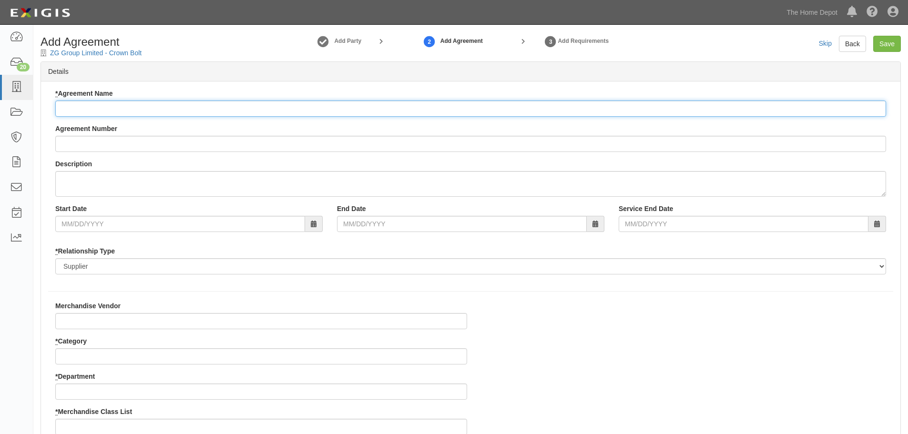
click at [101, 105] on input "* Agreement Name" at bounding box center [470, 109] width 831 height 16
click at [146, 105] on input "* Agreement Name" at bounding box center [470, 109] width 831 height 16
paste input "ZG Group Limited"
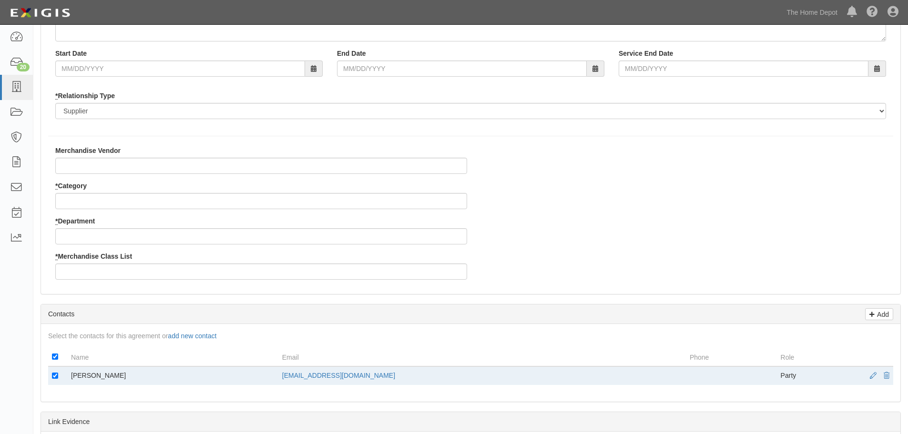
scroll to position [191, 0]
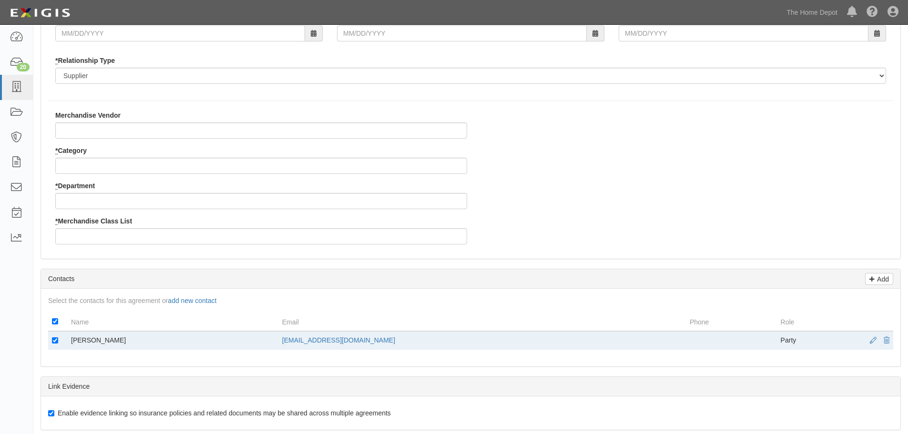
type input "ZG Group Limited - Crown Bolt"
click at [90, 127] on input "Merchandise Vendor" at bounding box center [261, 130] width 412 height 16
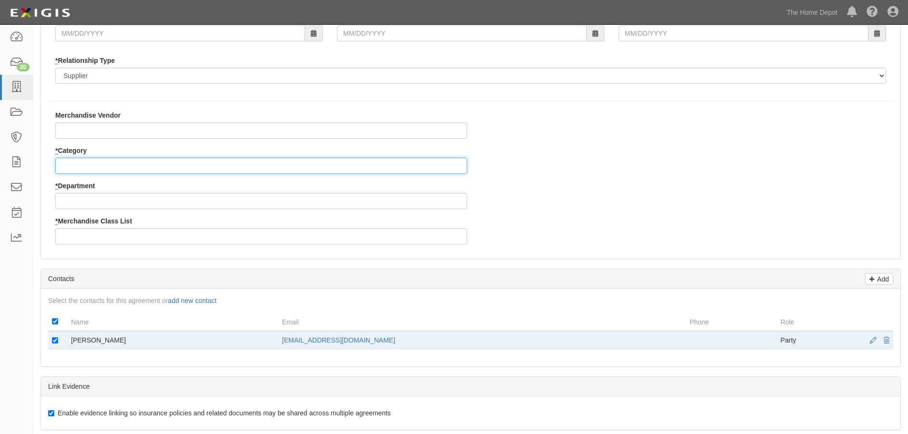
click at [77, 167] on input "* Category" at bounding box center [261, 166] width 412 height 16
type input "2"
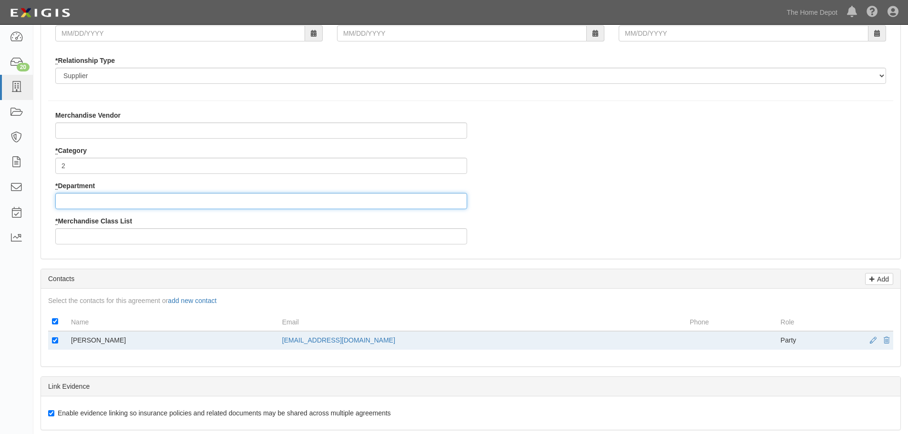
click at [79, 200] on input "* Department" at bounding box center [261, 201] width 412 height 16
type input "25"
click at [81, 233] on input "* Merchandise Class List" at bounding box center [261, 236] width 412 height 16
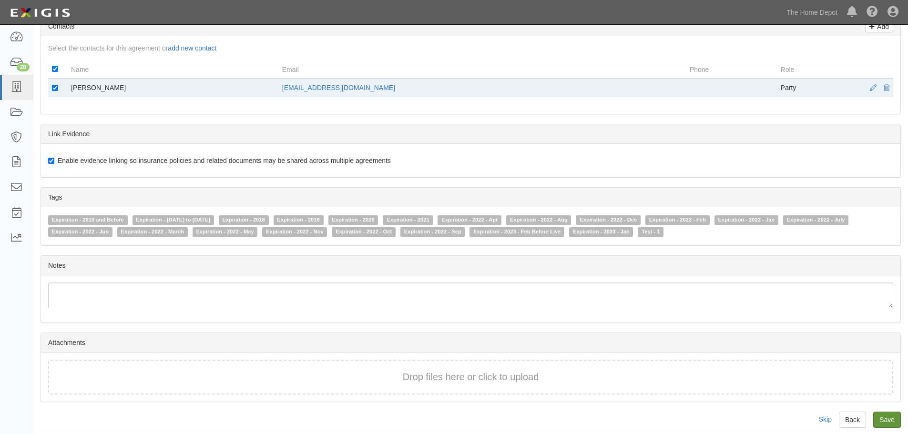
scroll to position [451, 0]
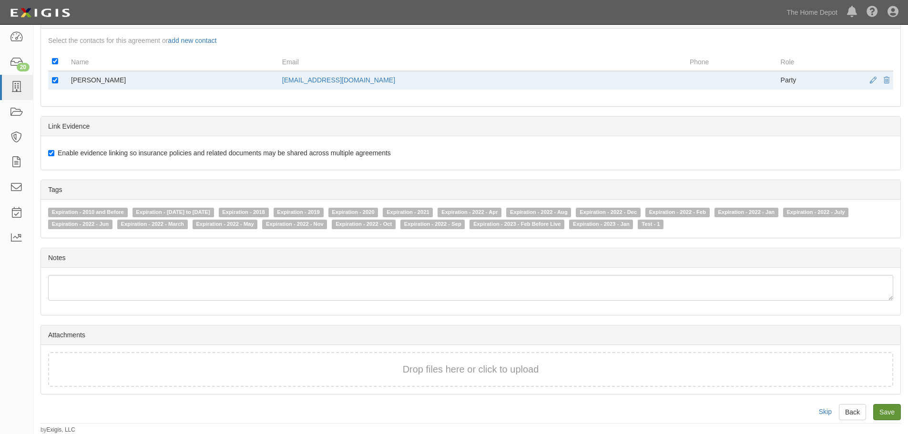
type input "3"
click at [890, 411] on input "Save" at bounding box center [887, 412] width 28 height 16
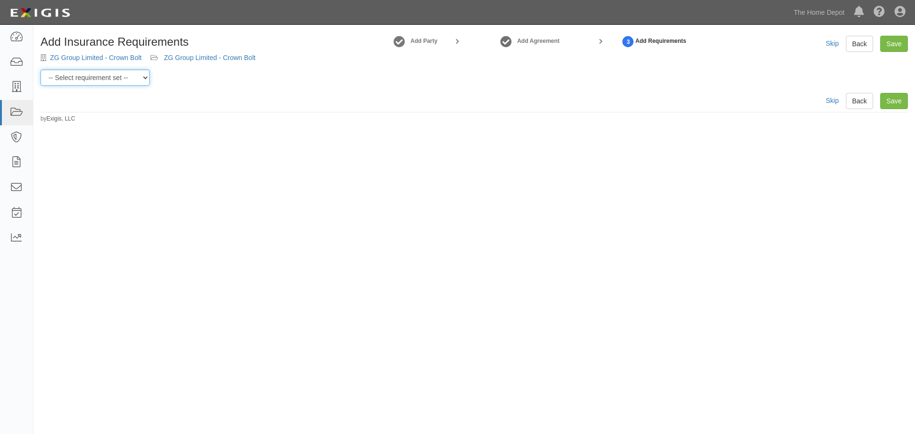
click at [143, 77] on select "-- Select requirement set -- $20M GL (Non-US Suppliers) $20M GL (US Suppliers) …" at bounding box center [95, 78] width 109 height 16
select select "3961"
click at [41, 70] on select "-- Select requirement set -- $20M GL (Non-US Suppliers) $20M GL (US Suppliers) …" at bounding box center [95, 78] width 109 height 16
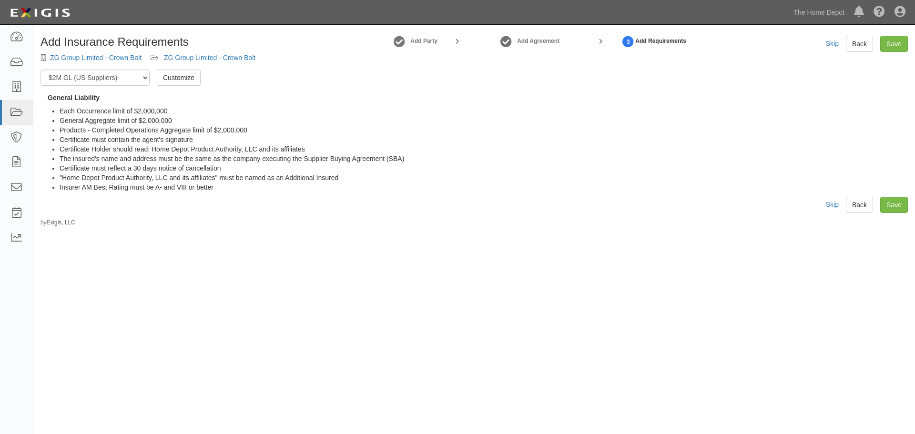
click at [911, 202] on div "Add Insurance Requirements ZG Group Limited - Crown Bolt ZG Group Limited - Cro…" at bounding box center [474, 131] width 882 height 191
click at [899, 204] on link "Save" at bounding box center [894, 205] width 28 height 16
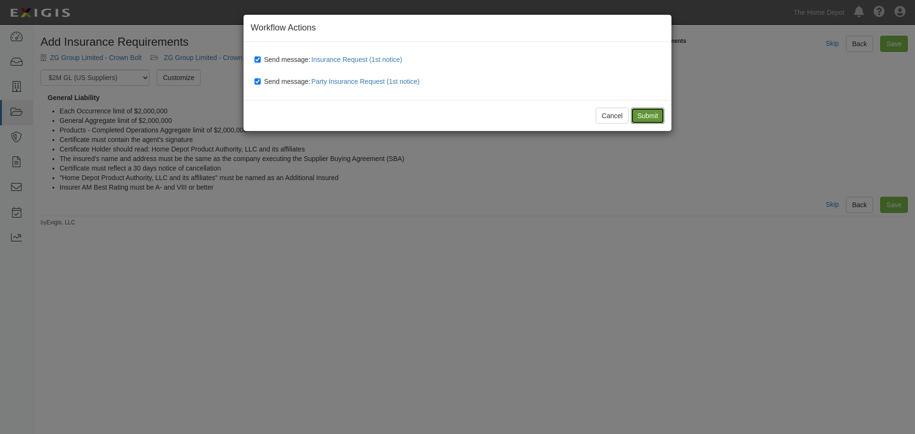
click at [642, 113] on input "Submit" at bounding box center [647, 116] width 33 height 16
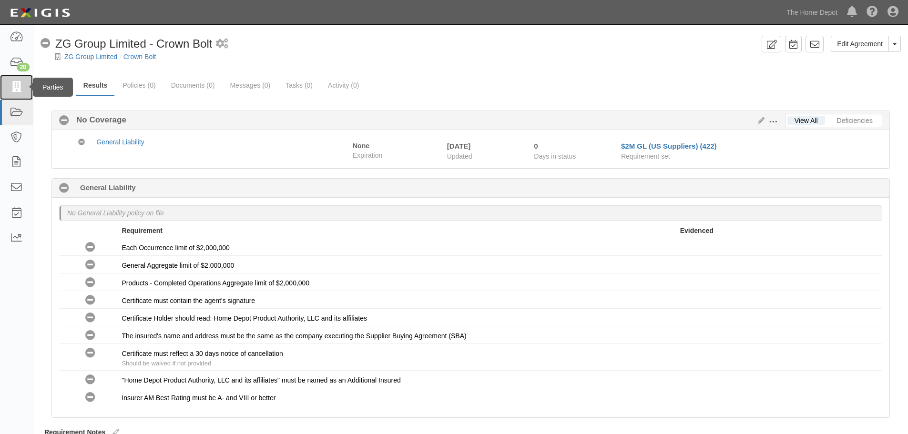
click at [18, 83] on icon at bounding box center [16, 87] width 13 height 11
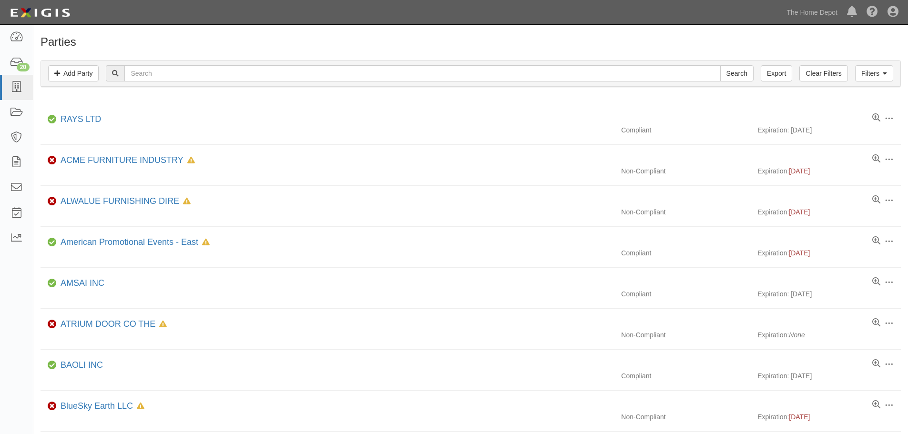
click at [47, 73] on div "Filters Add Party Clear Filters Export Search Filters" at bounding box center [470, 74] width 859 height 26
click at [61, 72] on link "Add Party" at bounding box center [73, 73] width 51 height 16
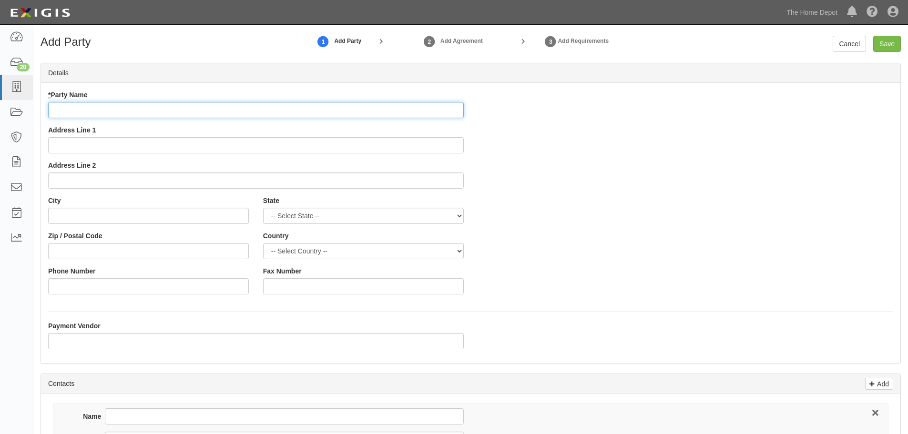
click at [113, 105] on input "* Party Name" at bounding box center [256, 110] width 416 height 16
paste input "D&D Technologies USA, Inc."
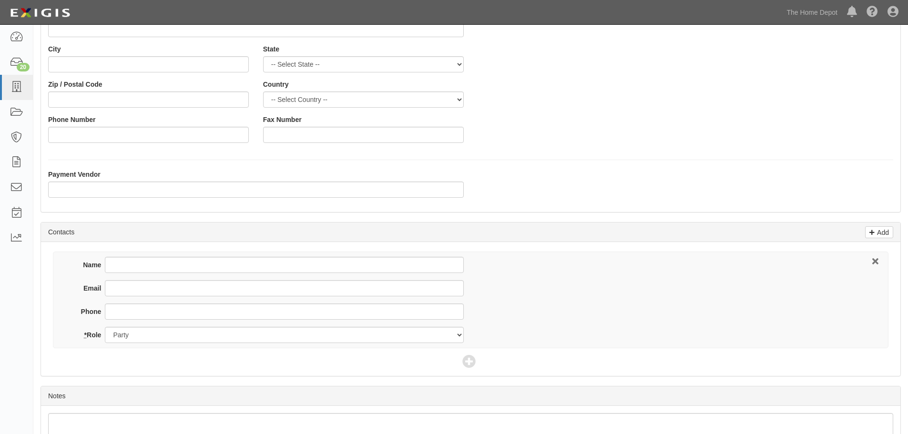
scroll to position [211, 0]
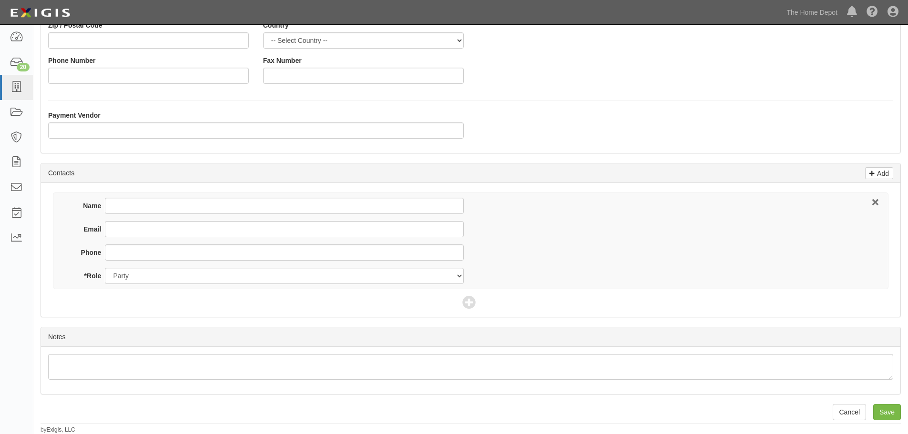
type input "D&D Technologies USA, Inc."
click at [124, 204] on input "Name" at bounding box center [284, 206] width 358 height 16
click at [139, 205] on input "Name" at bounding box center [284, 206] width 358 height 16
type input "Richard Woodbeck"
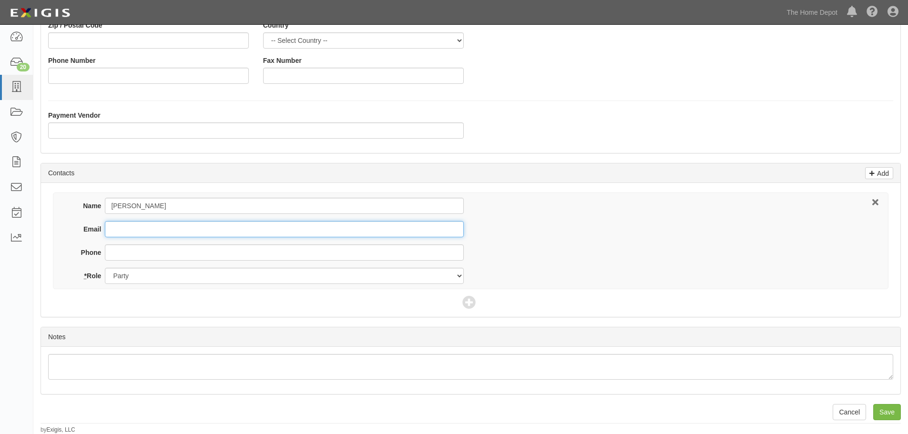
click at [129, 233] on input "Email" at bounding box center [284, 229] width 358 height 16
click at [152, 230] on input "Email" at bounding box center [284, 229] width 358 height 16
paste input "richard.woodbeck@assaabloy.com"
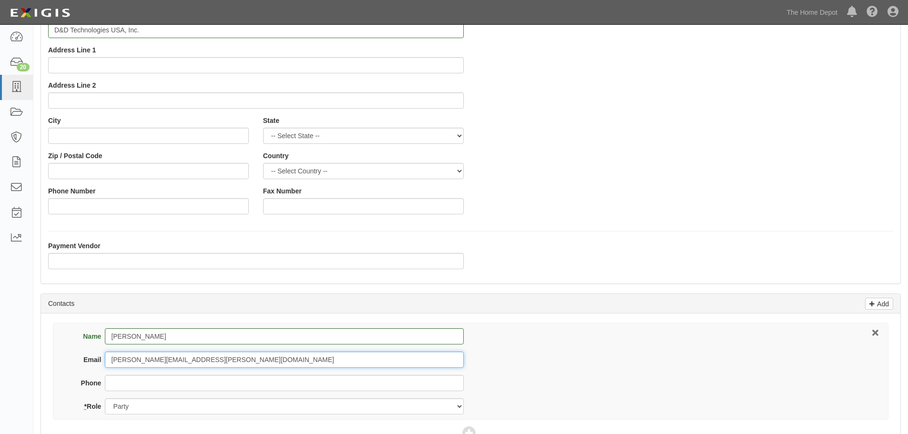
scroll to position [0, 0]
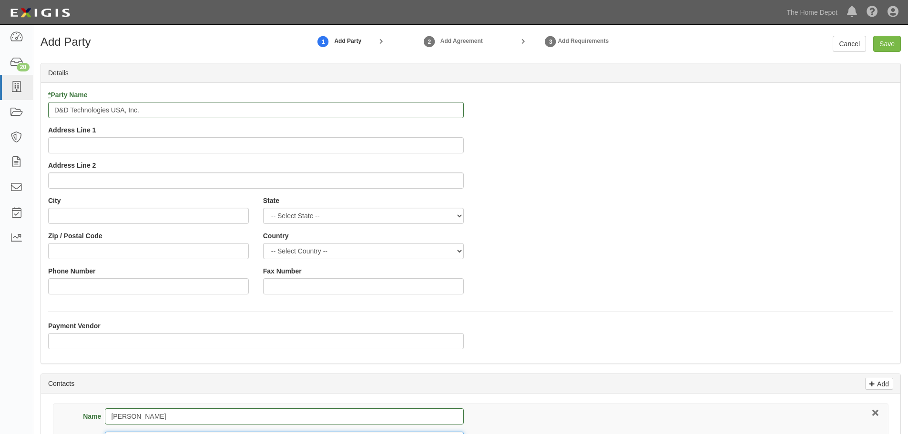
type input "richard.woodbeck@assaabloy.com"
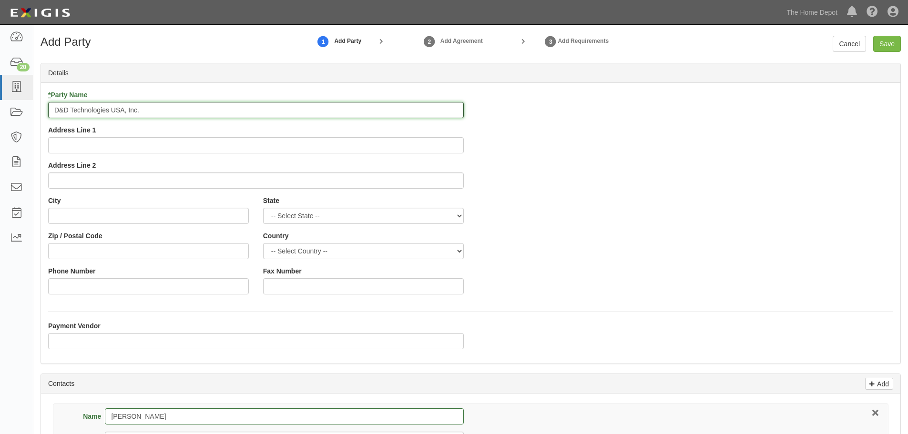
click at [153, 111] on input "D&D Technologies USA, Inc." at bounding box center [256, 110] width 416 height 16
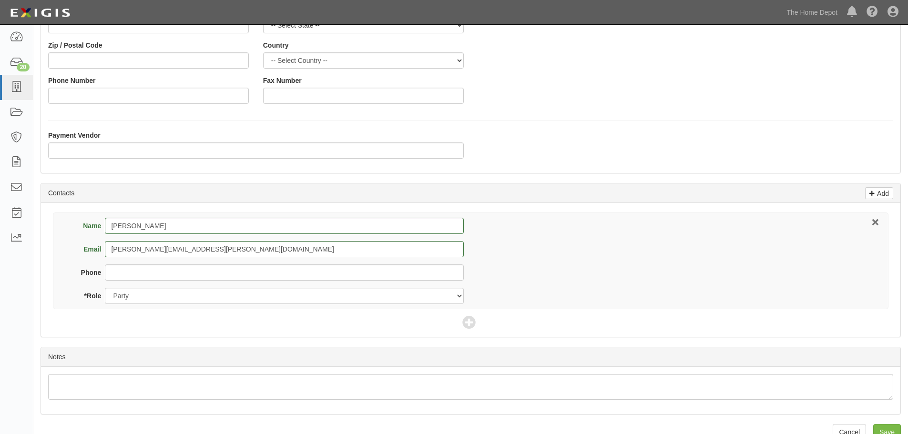
scroll to position [211, 0]
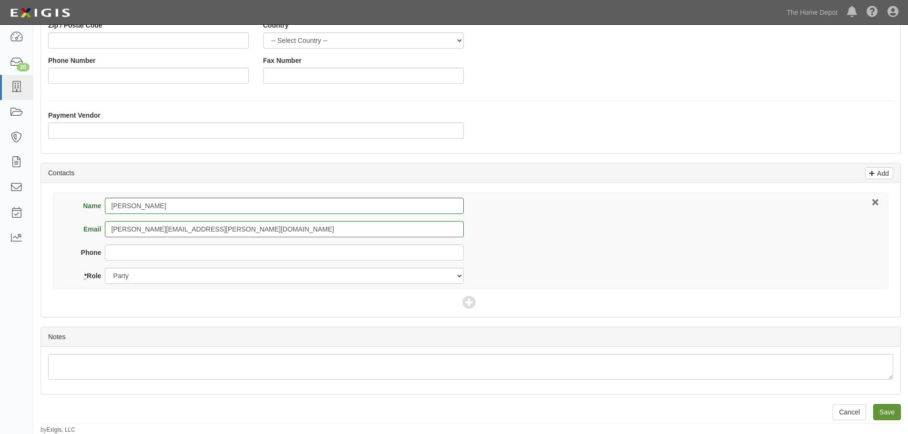
type input "D&D Technologies USA, Inc. - Crown Bolt"
click at [884, 410] on input "Save" at bounding box center [887, 412] width 28 height 16
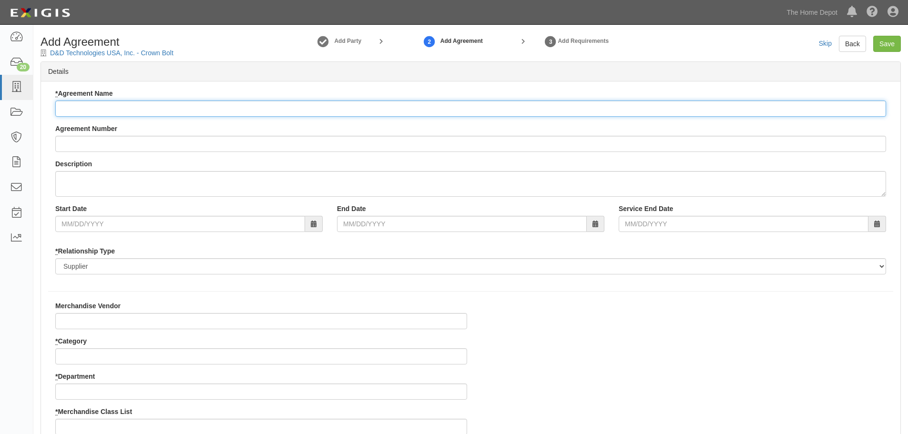
click at [122, 106] on input "* Agreement Name" at bounding box center [470, 109] width 831 height 16
click at [91, 103] on input "* Agreement Name" at bounding box center [470, 109] width 831 height 16
paste input "D&D Technologies USA, Inc."
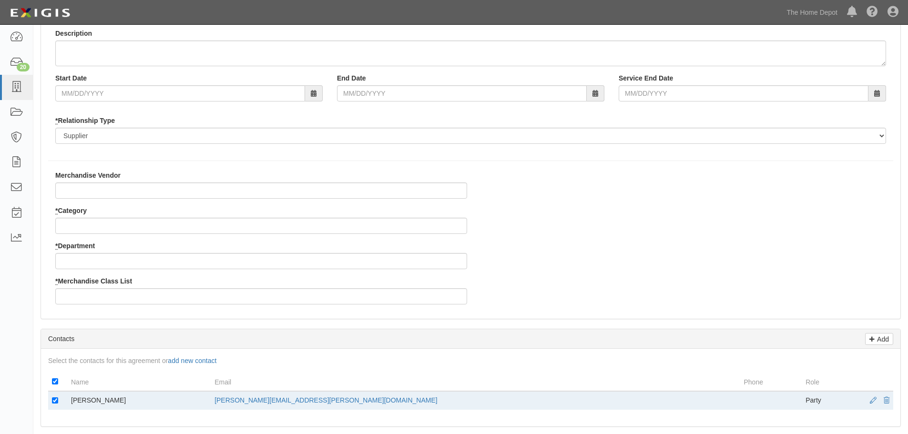
scroll to position [143, 0]
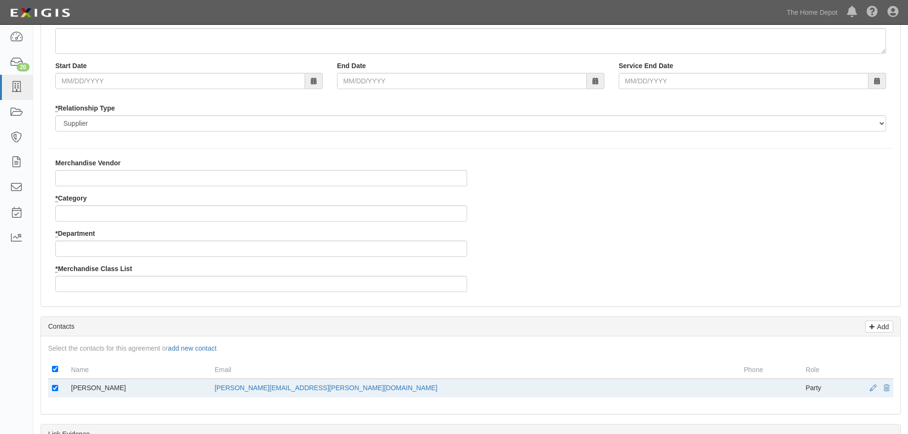
type input "D&D Technologies USA, Inc. - Crown Bolt"
click at [93, 176] on input "Merchandise Vendor" at bounding box center [261, 178] width 412 height 16
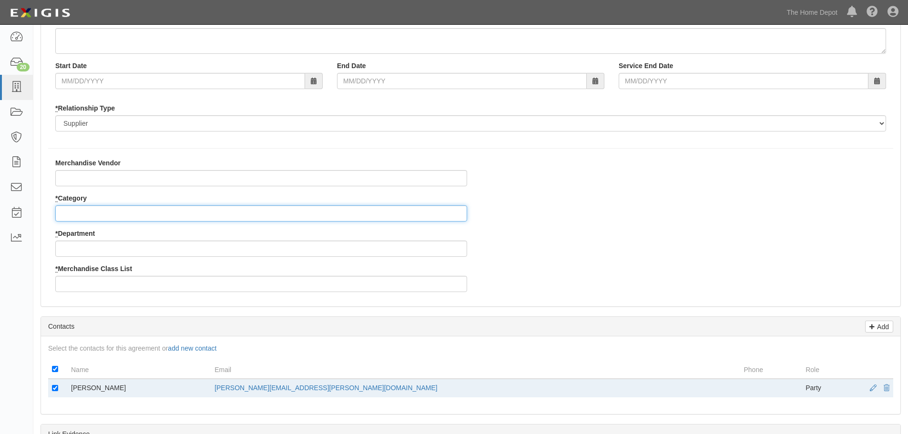
click at [80, 215] on input "* Category" at bounding box center [261, 213] width 412 height 16
type input "2"
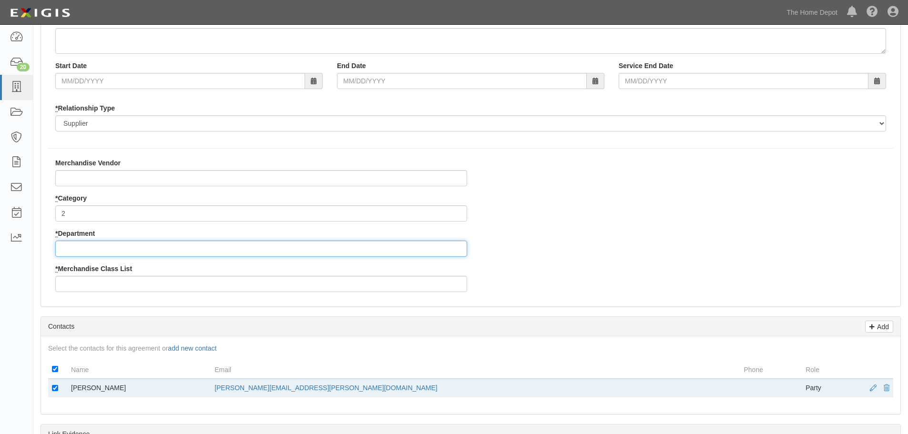
click at [80, 249] on input "* Department" at bounding box center [261, 249] width 412 height 16
type input "25"
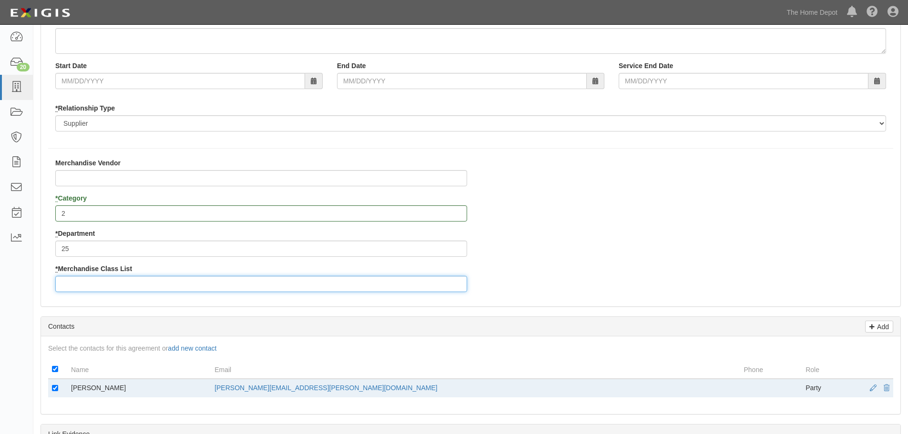
click at [83, 282] on input "* Merchandise Class List" at bounding box center [261, 284] width 412 height 16
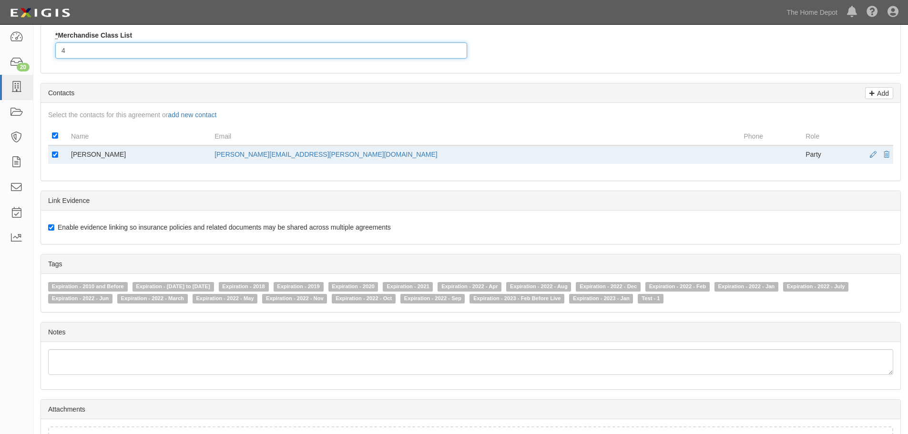
scroll to position [451, 0]
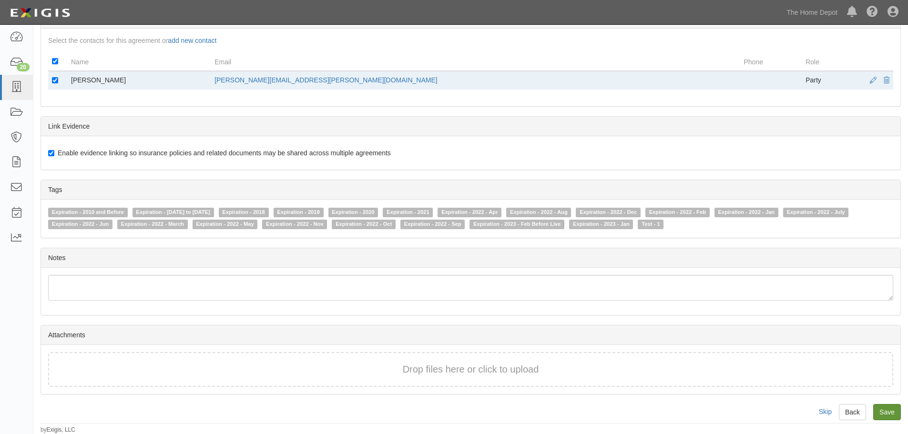
type input "4"
click at [877, 415] on input "Save" at bounding box center [887, 412] width 28 height 16
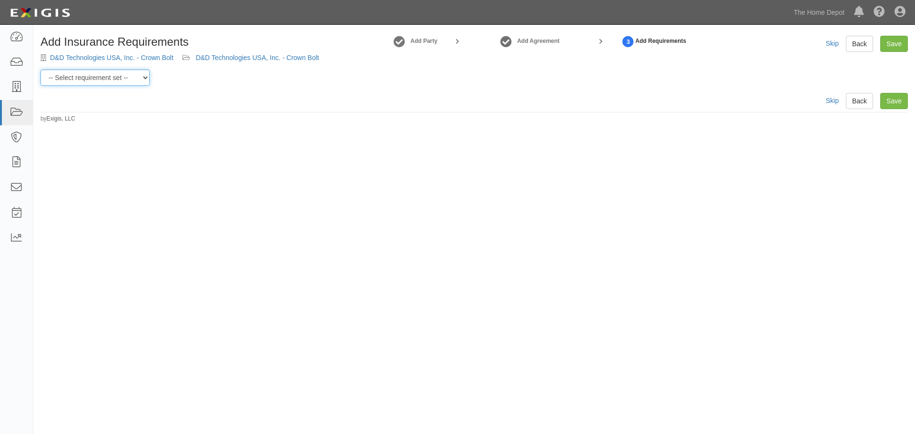
click at [146, 77] on select "-- Select requirement set -- $20M GL (Non-US Suppliers) $20M GL (US Suppliers) …" at bounding box center [95, 78] width 109 height 16
select select "3961"
click at [41, 70] on select "-- Select requirement set -- $20M GL (Non-US Suppliers) $20M GL (US Suppliers) …" at bounding box center [95, 78] width 109 height 16
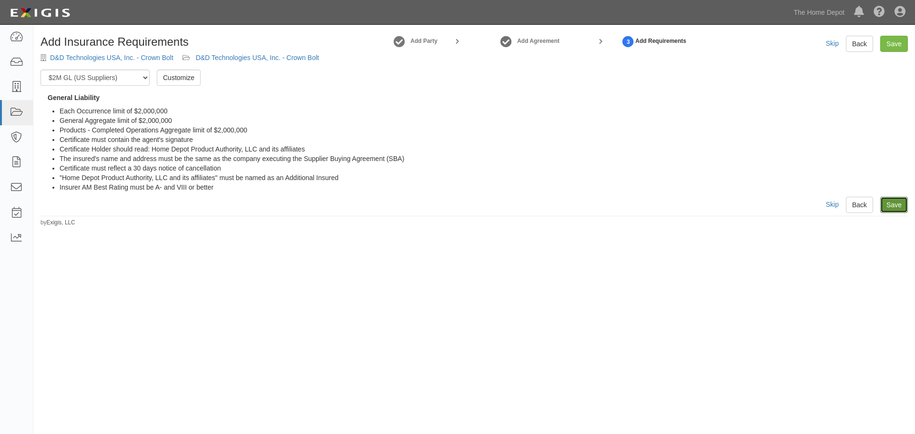
click at [895, 206] on link "Save" at bounding box center [894, 205] width 28 height 16
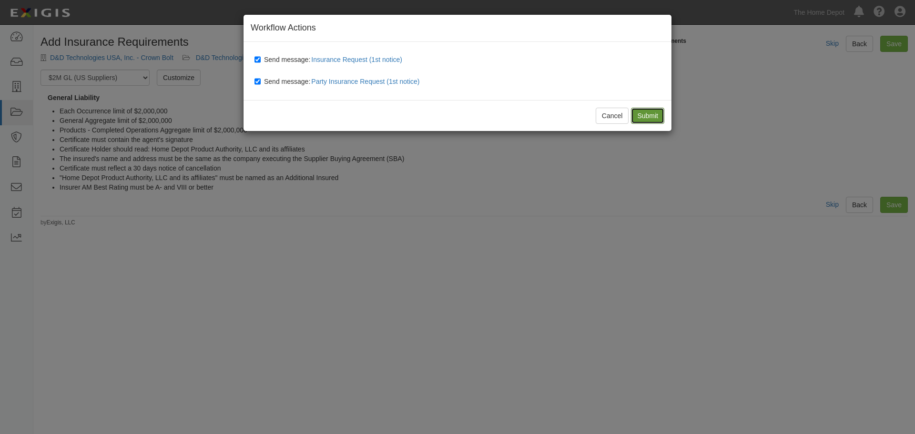
click at [655, 115] on input "Submit" at bounding box center [647, 116] width 33 height 16
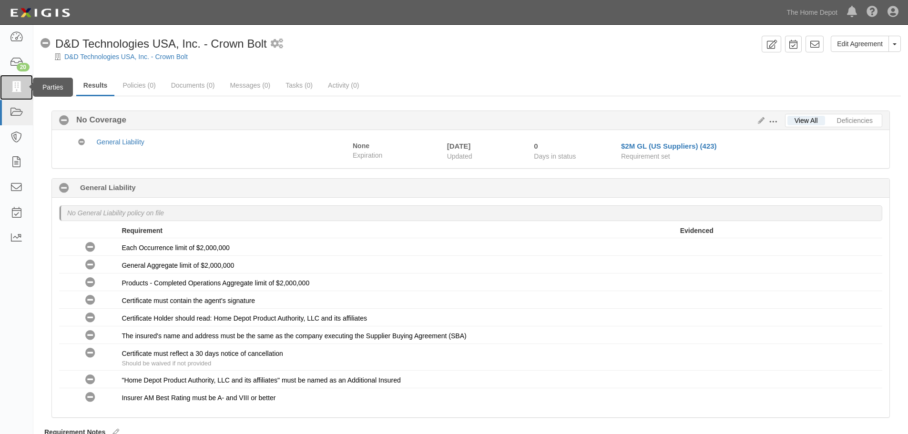
click at [16, 85] on icon at bounding box center [16, 87] width 13 height 11
